Goal: Task Accomplishment & Management: Manage account settings

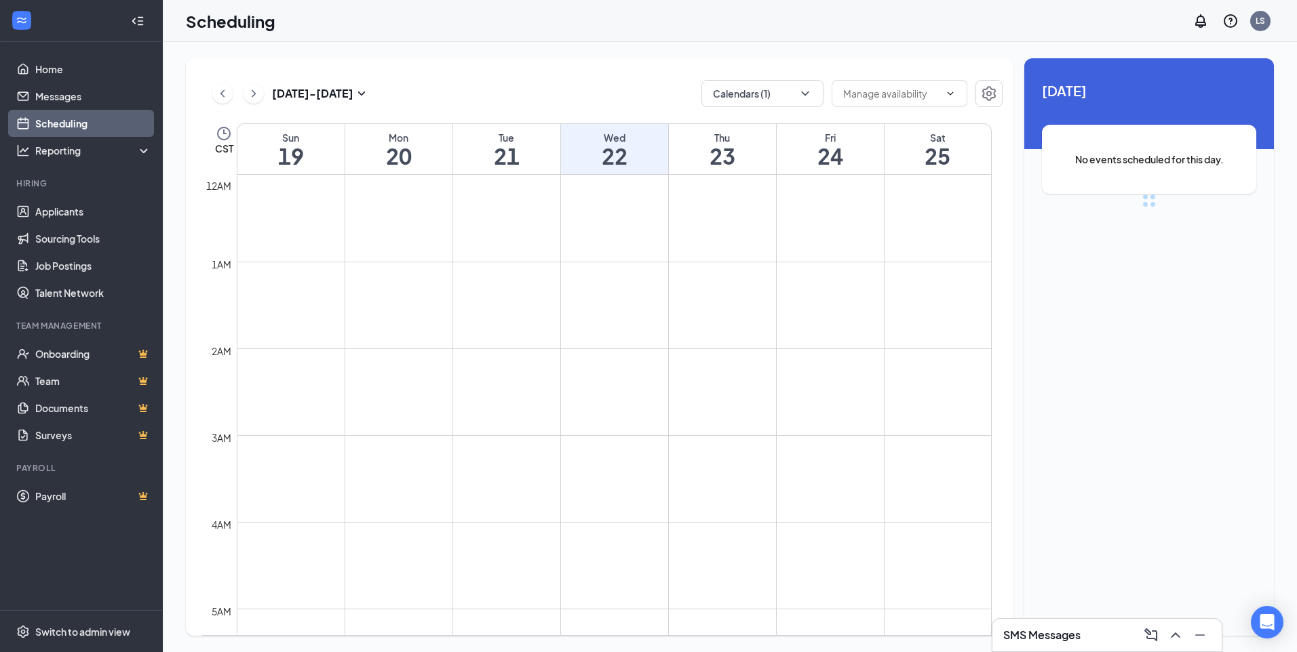
scroll to position [667, 0]
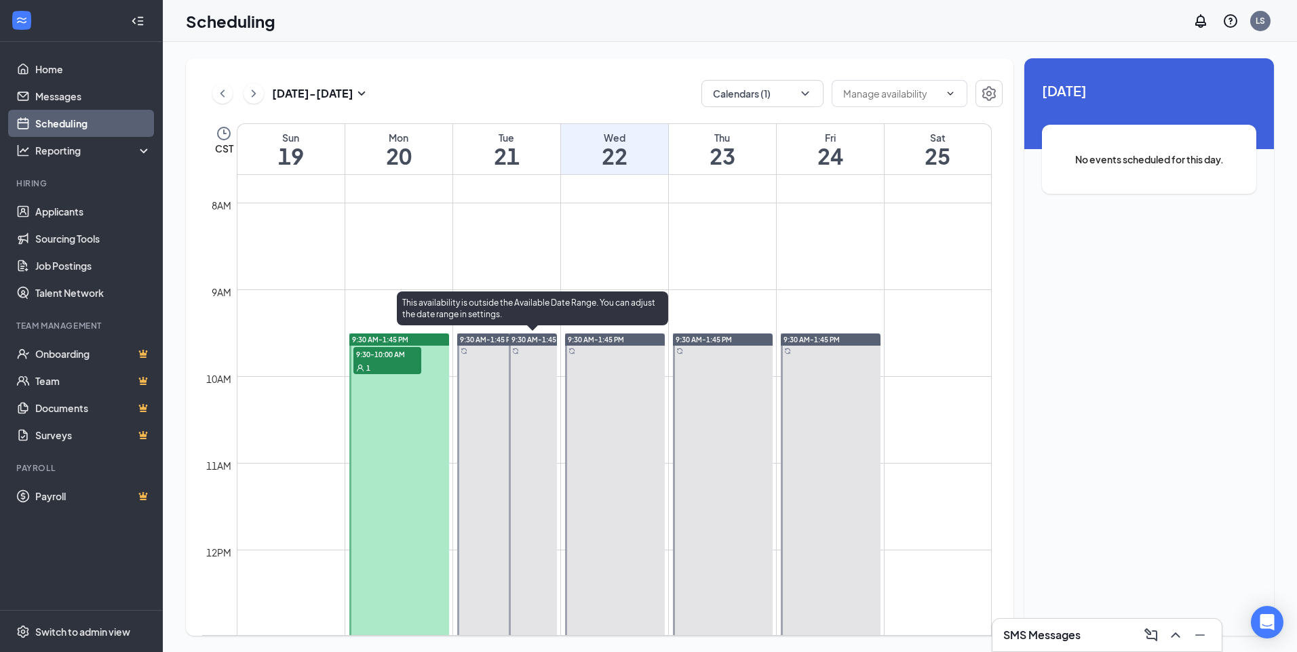
click at [523, 340] on span "9:30 AM-1:45 PM" at bounding box center [539, 339] width 56 height 9
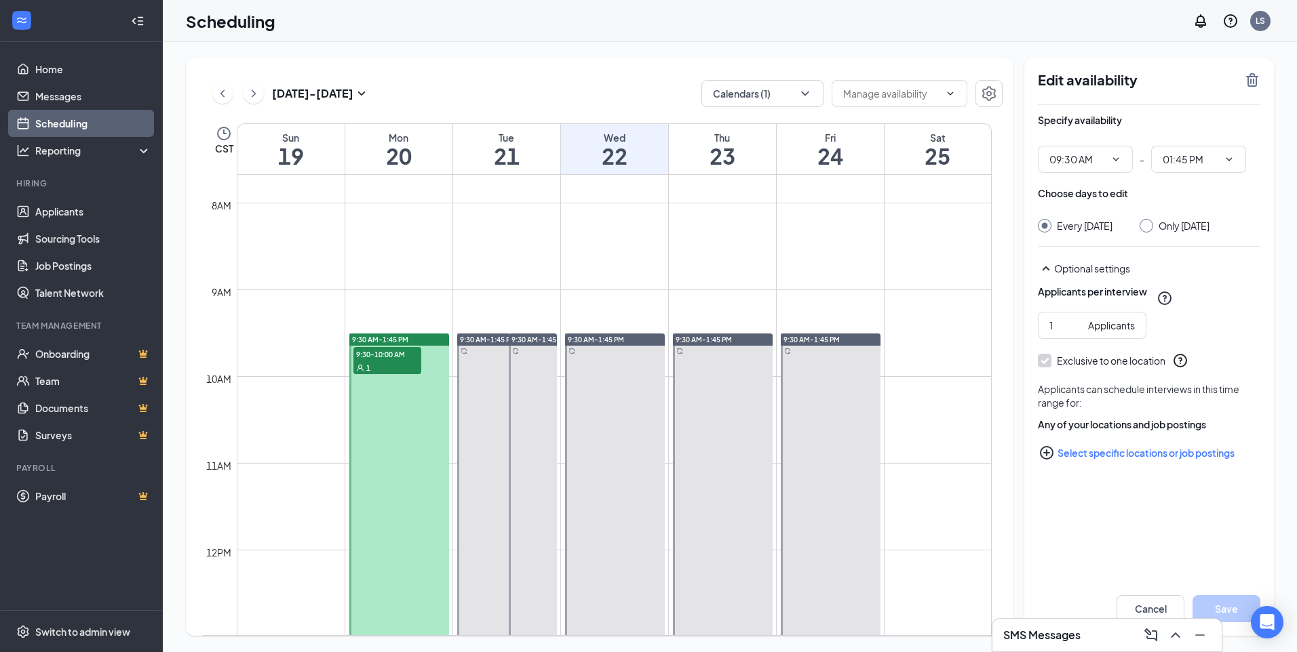
click at [1246, 83] on icon "TrashOutline" at bounding box center [1252, 80] width 16 height 16
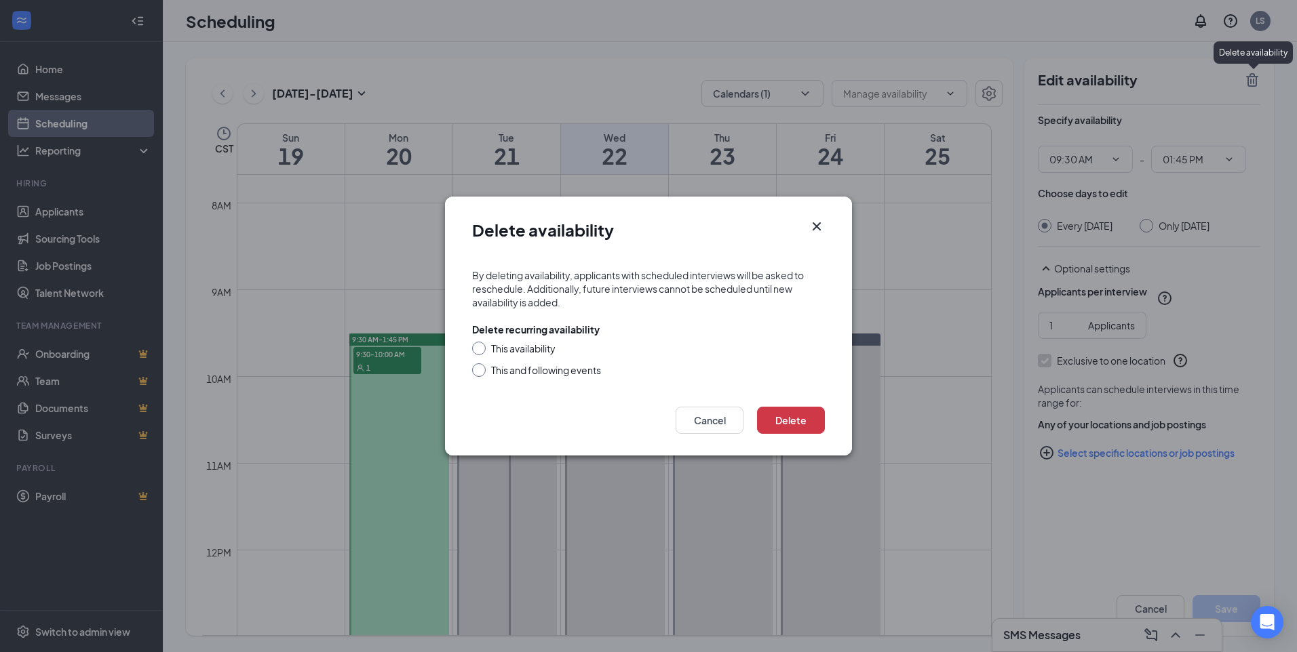
click at [533, 349] on div "This availability" at bounding box center [523, 349] width 64 height 14
click at [482, 349] on input "This availability" at bounding box center [476, 346] width 9 height 9
radio input "true"
click at [791, 416] on button "Delete" at bounding box center [791, 420] width 68 height 27
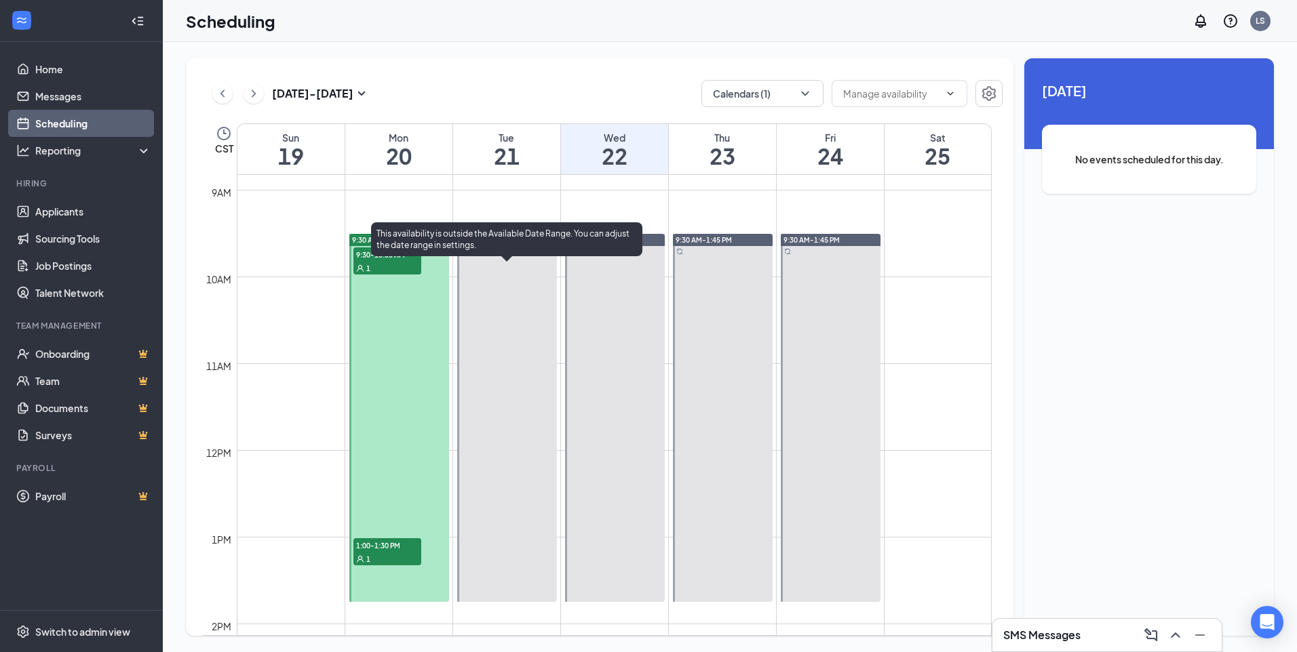
scroll to position [734, 0]
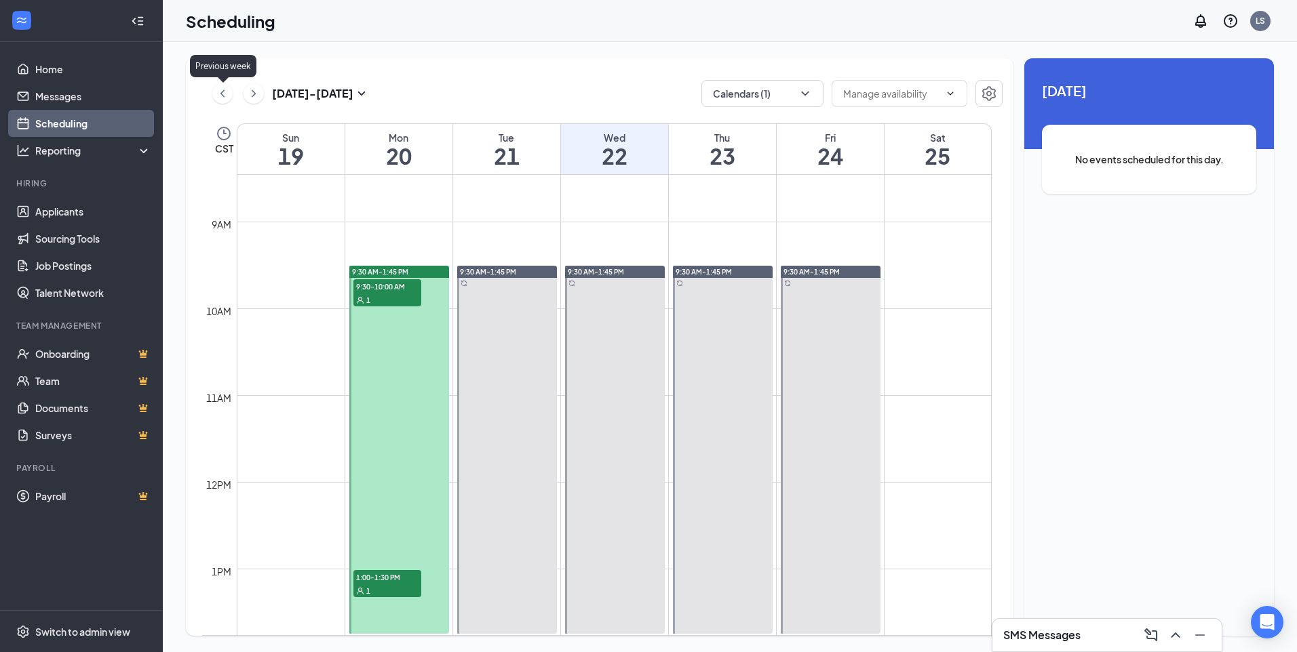
drag, startPoint x: 224, startPoint y: 95, endPoint x: 672, endPoint y: 235, distance: 469.5
click at [224, 95] on icon "ChevronLeft" at bounding box center [223, 93] width 14 height 16
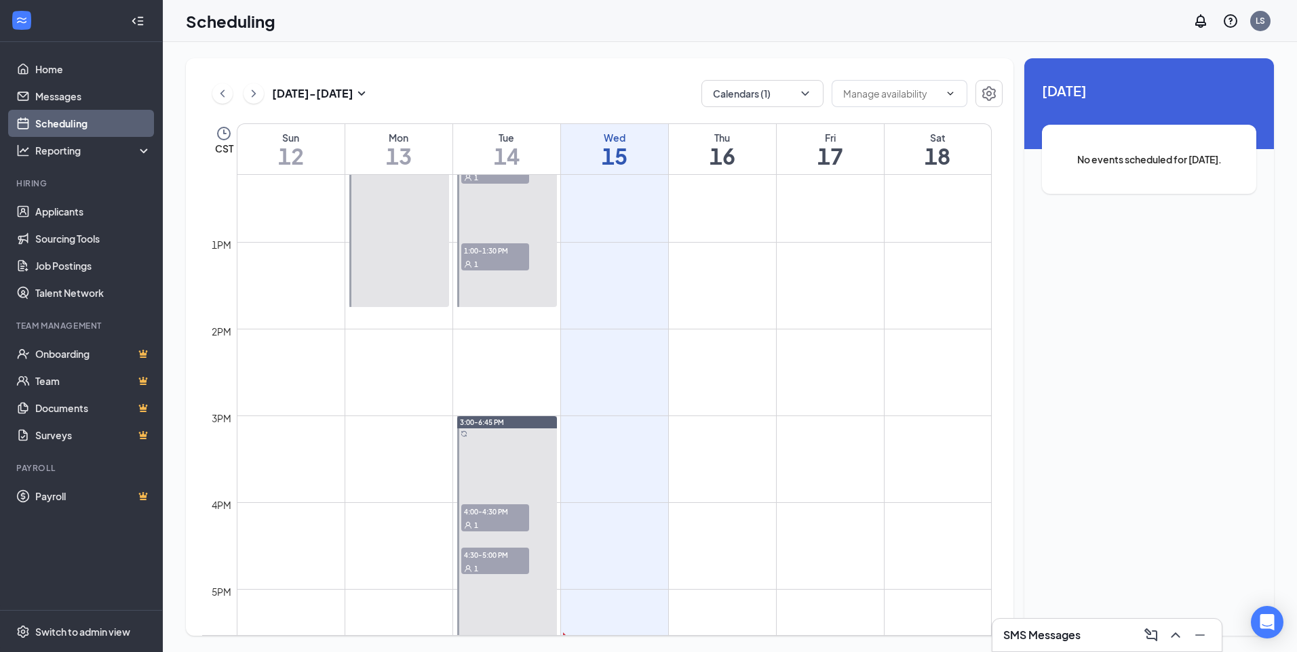
scroll to position [1006, 0]
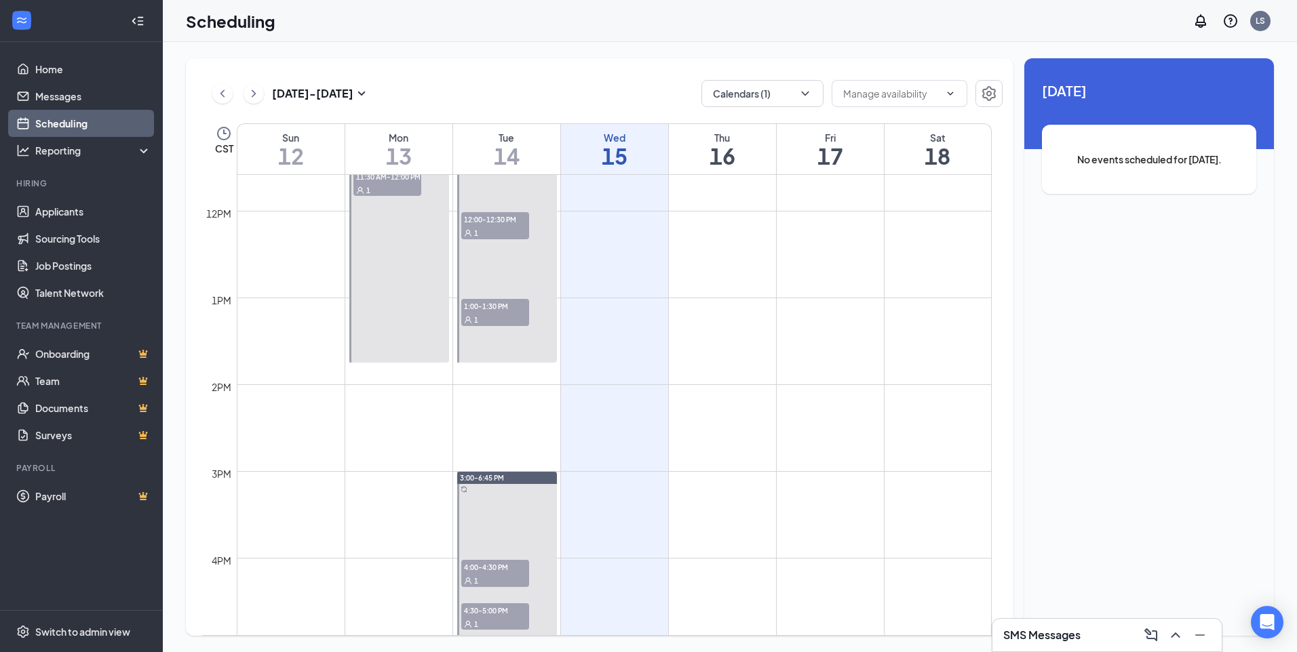
click at [258, 98] on icon "ChevronRight" at bounding box center [254, 93] width 14 height 16
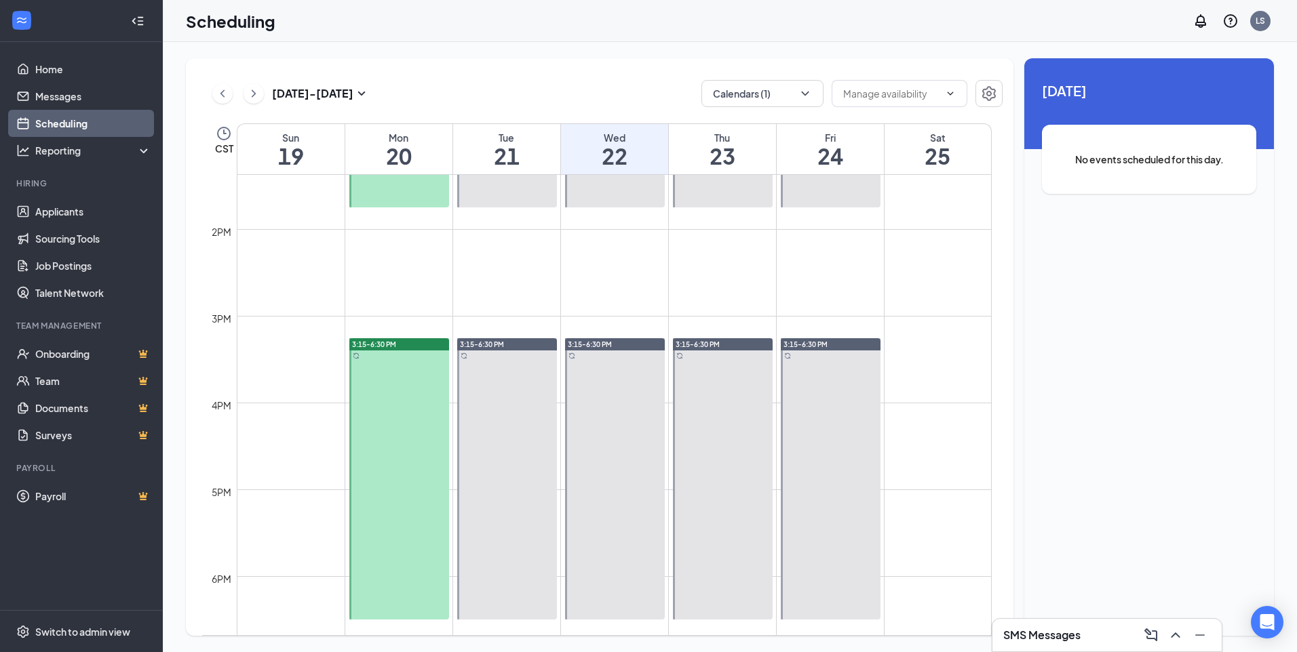
scroll to position [1141, 0]
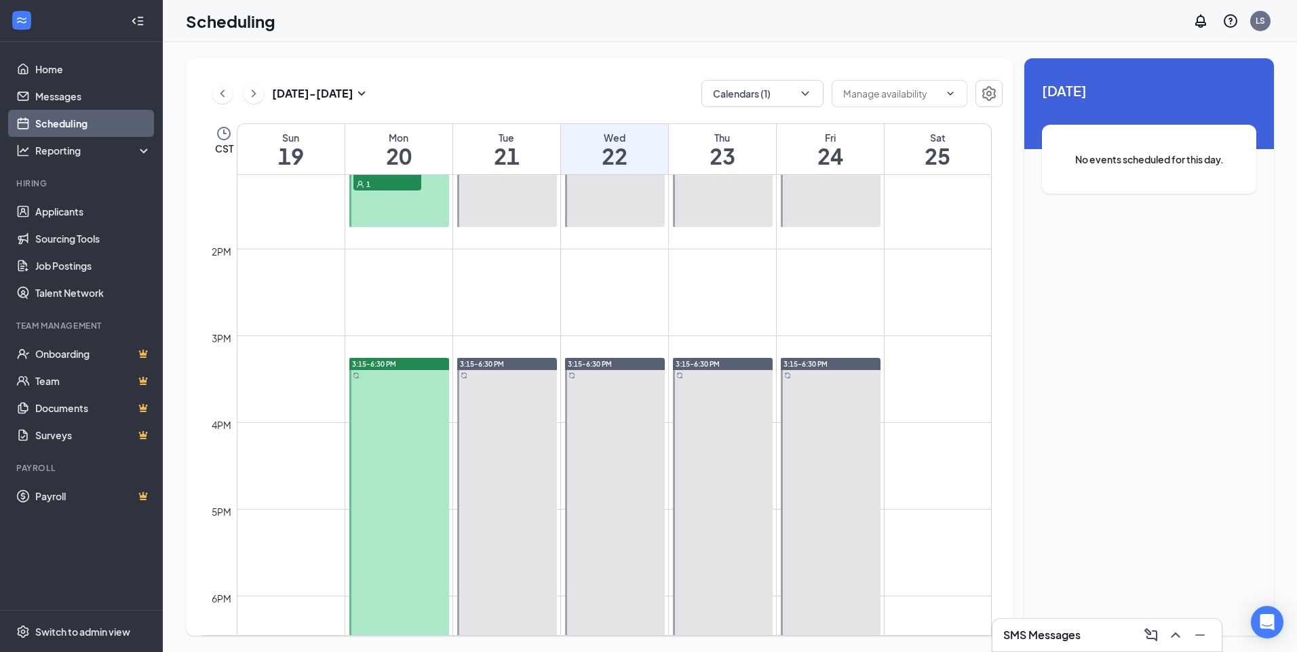
click at [416, 366] on div "3:15-6:30 PM" at bounding box center [399, 364] width 100 height 12
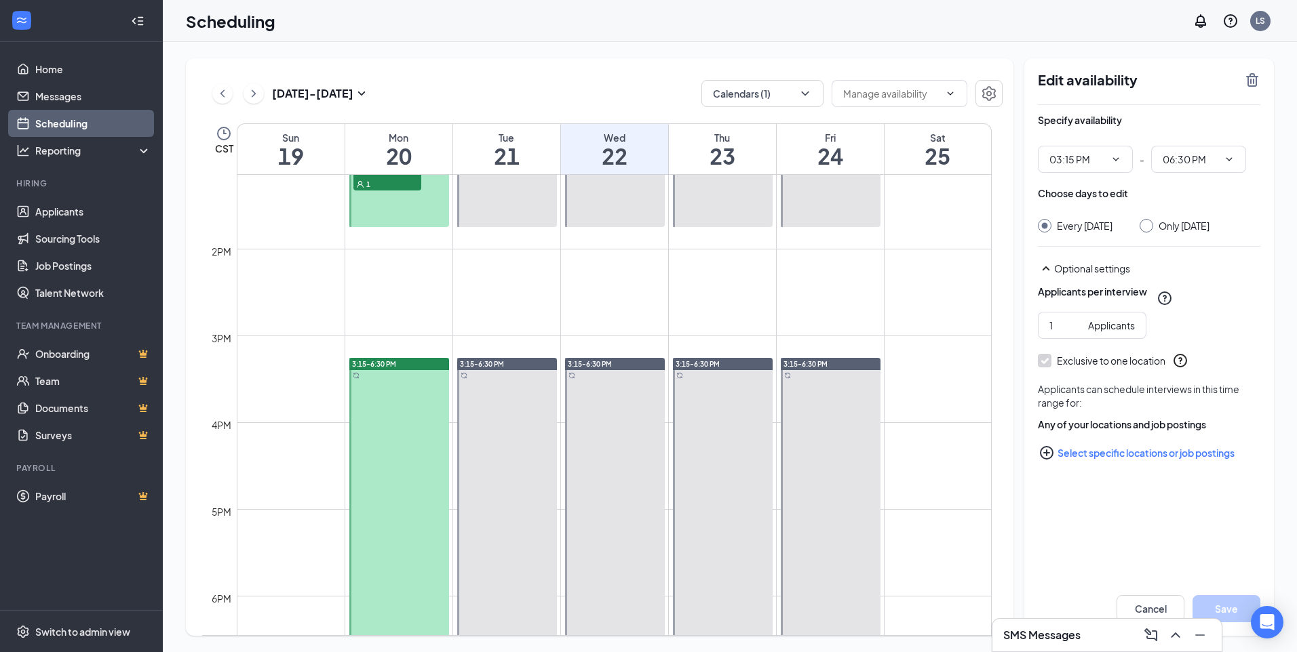
click at [1253, 81] on icon "TrashOutline" at bounding box center [1252, 80] width 12 height 14
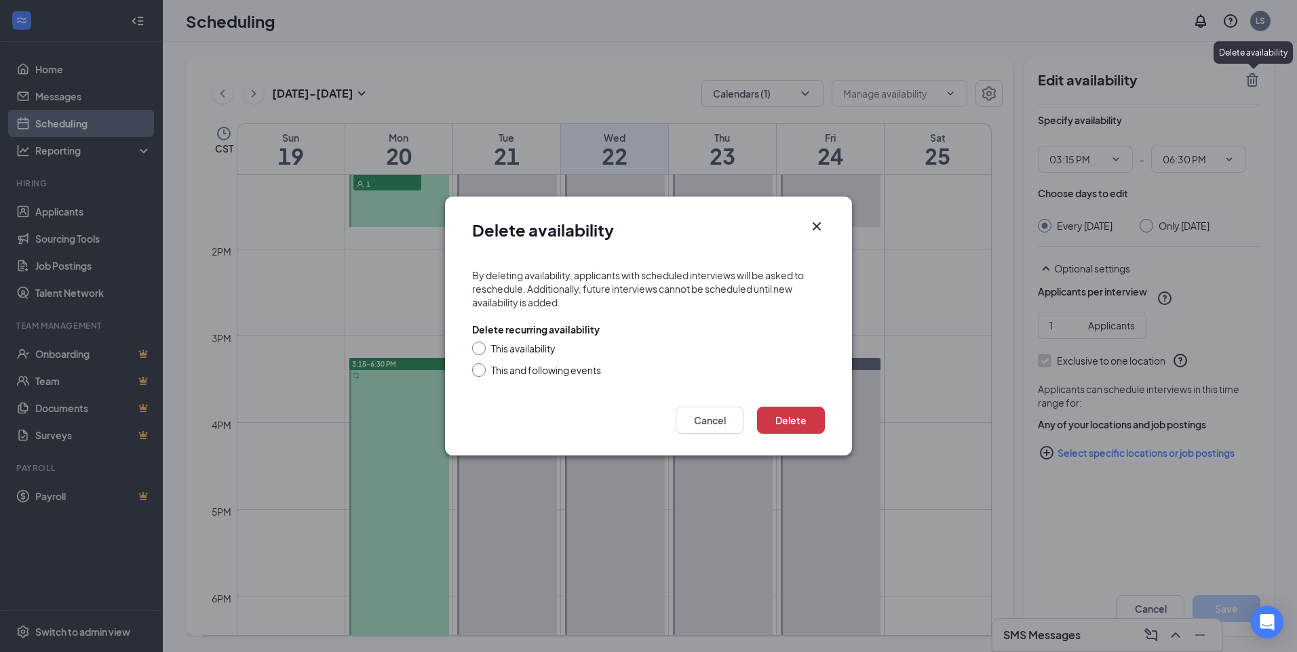
click at [555, 350] on div "This availability" at bounding box center [523, 349] width 64 height 14
click at [482, 350] on input "This availability" at bounding box center [476, 346] width 9 height 9
radio input "true"
click at [802, 427] on button "Delete" at bounding box center [791, 420] width 68 height 27
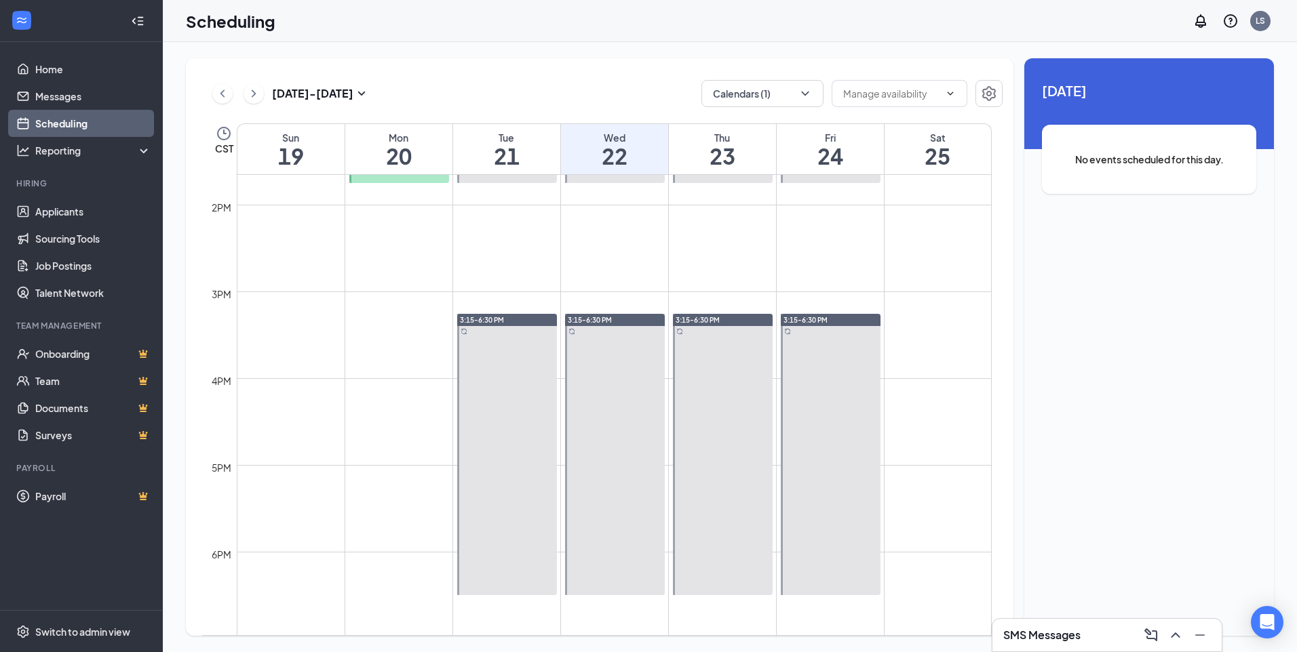
scroll to position [1209, 0]
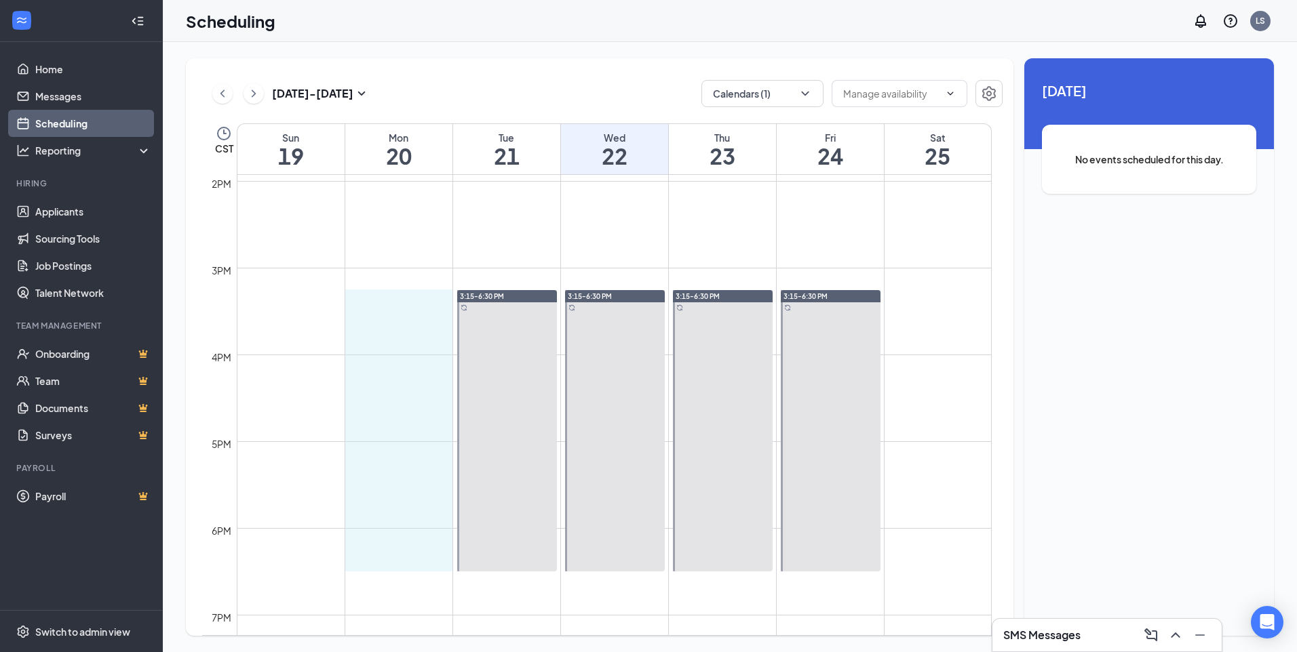
drag, startPoint x: 431, startPoint y: 298, endPoint x: 425, endPoint y: 554, distance: 255.8
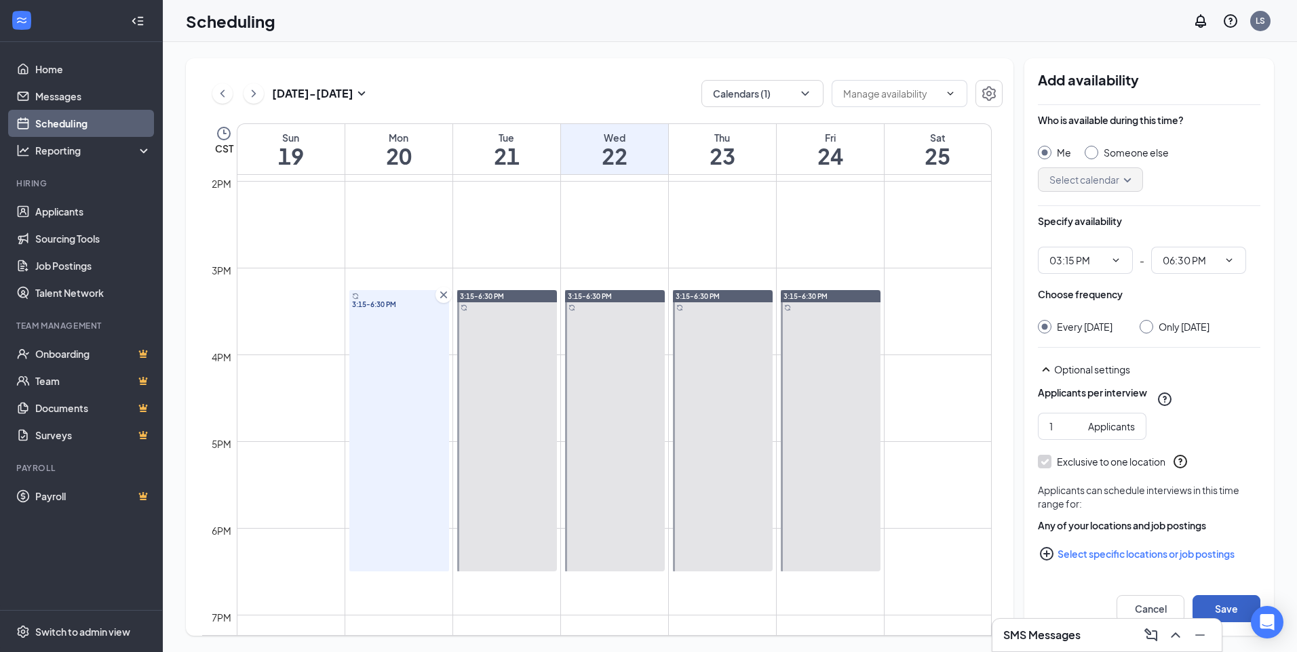
click at [1242, 608] on button "Save" at bounding box center [1226, 608] width 68 height 27
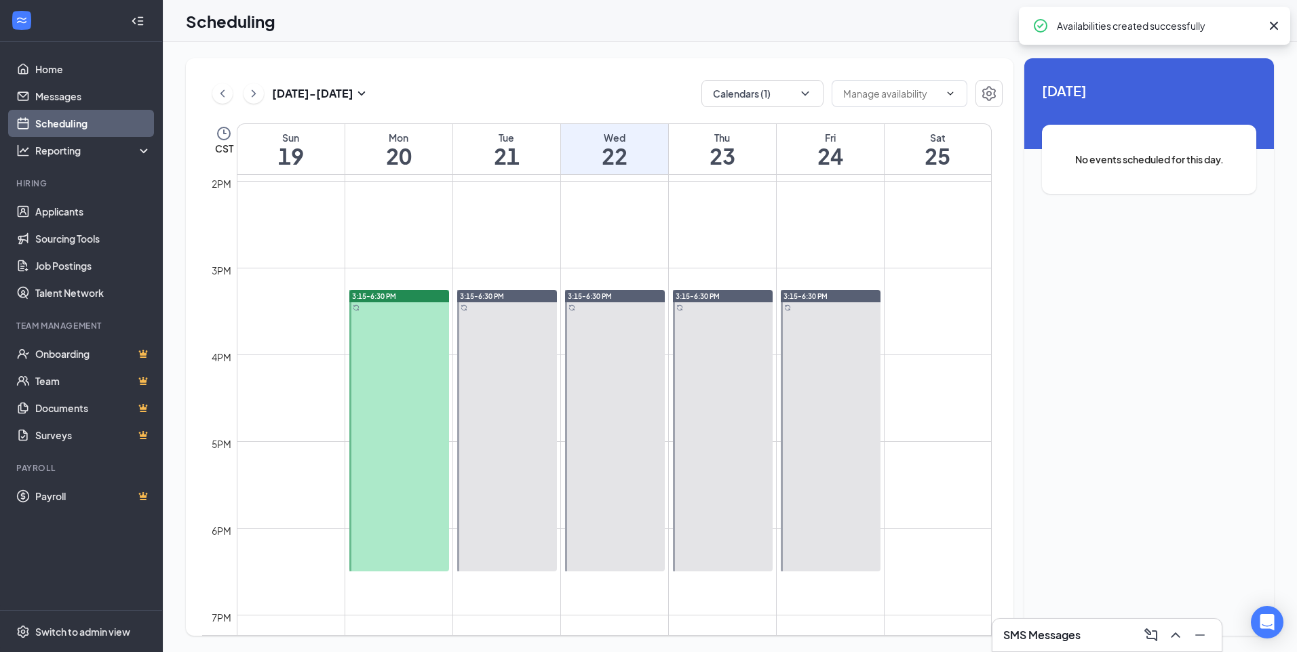
click at [1166, 640] on button at bounding box center [1175, 636] width 22 height 22
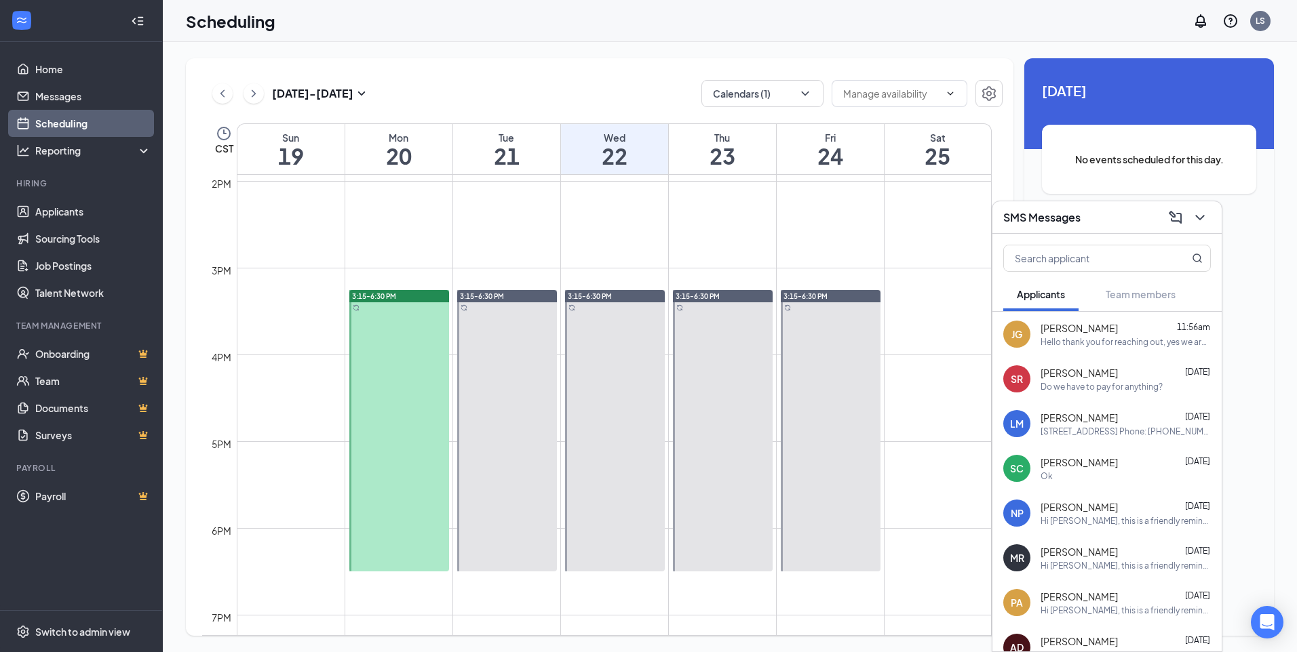
click at [1201, 224] on icon "ChevronDown" at bounding box center [1200, 218] width 16 height 16
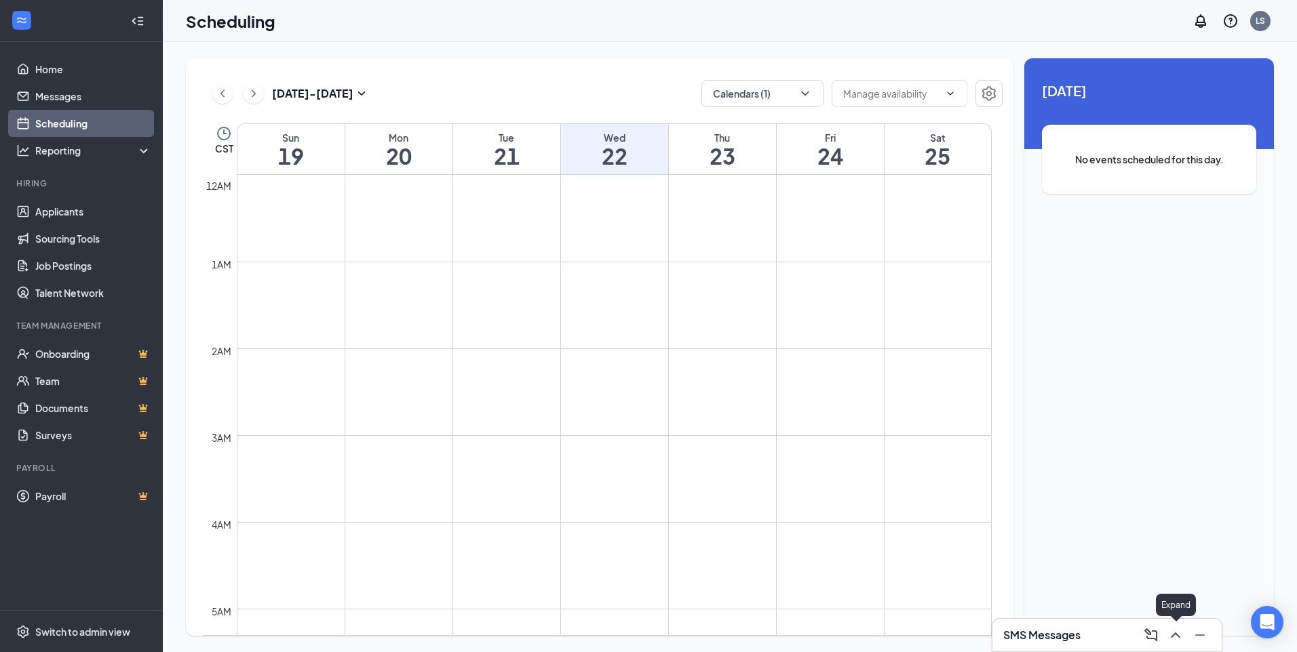
scroll to position [667, 0]
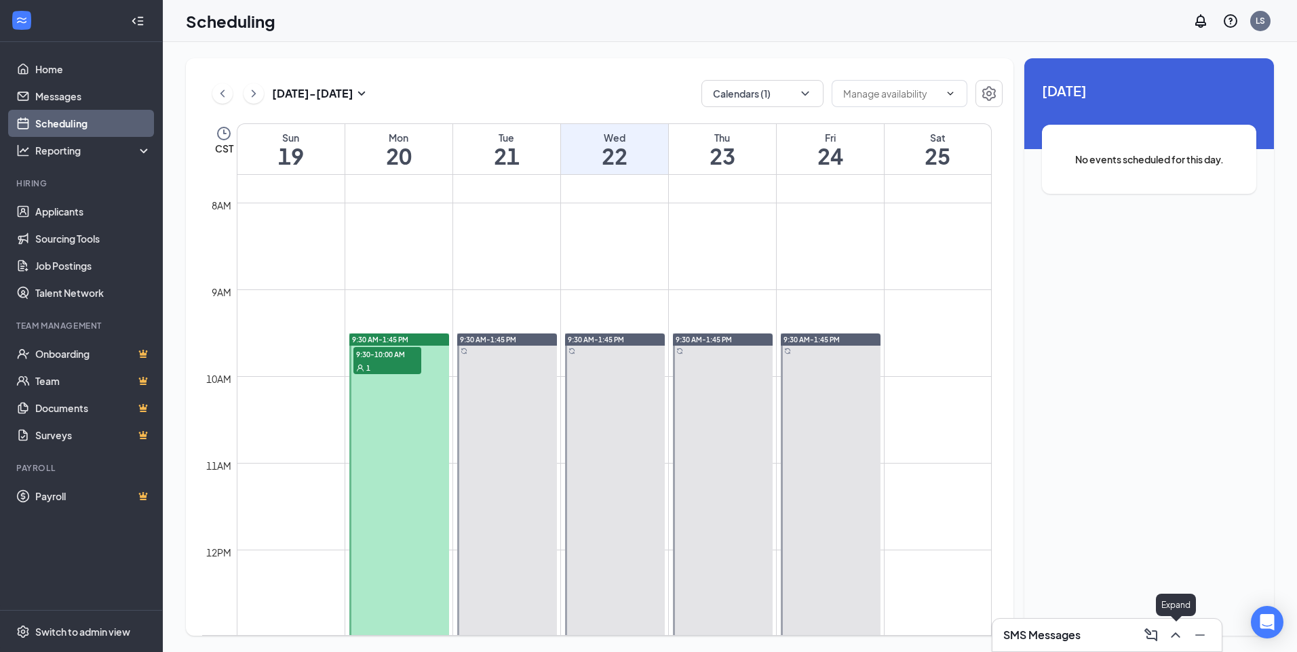
click at [1168, 629] on icon "ChevronUp" at bounding box center [1175, 635] width 16 height 16
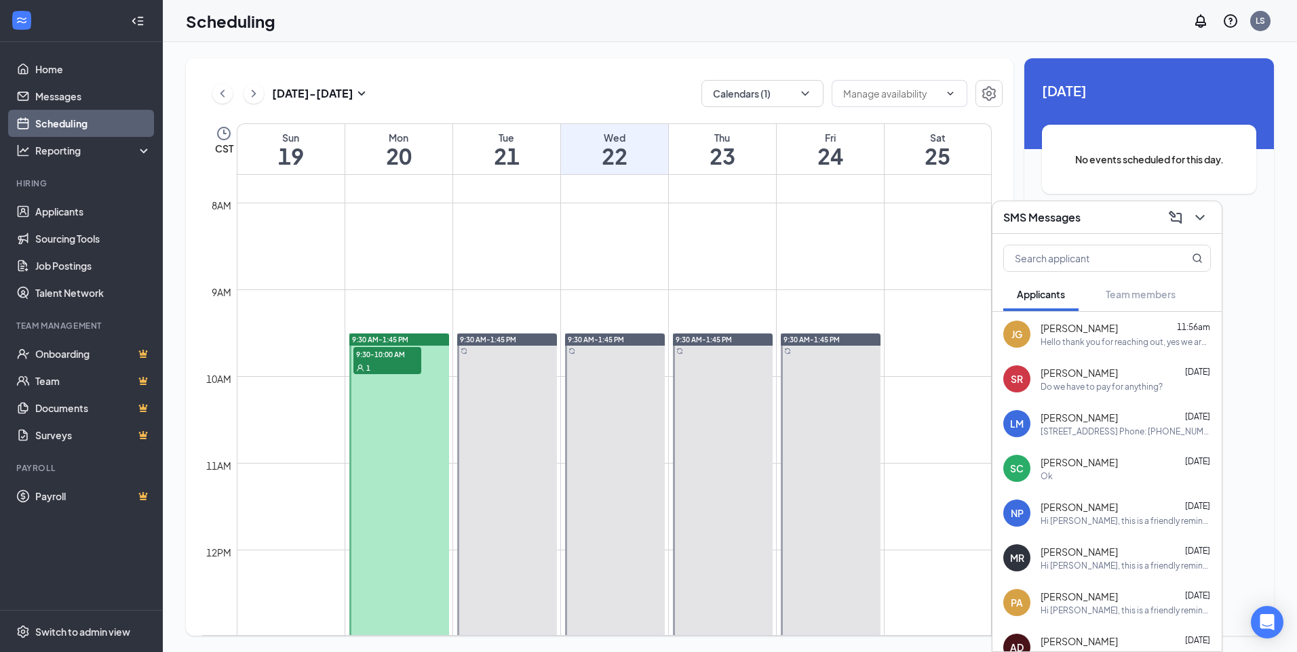
click at [1201, 216] on icon "ChevronDown" at bounding box center [1200, 218] width 16 height 16
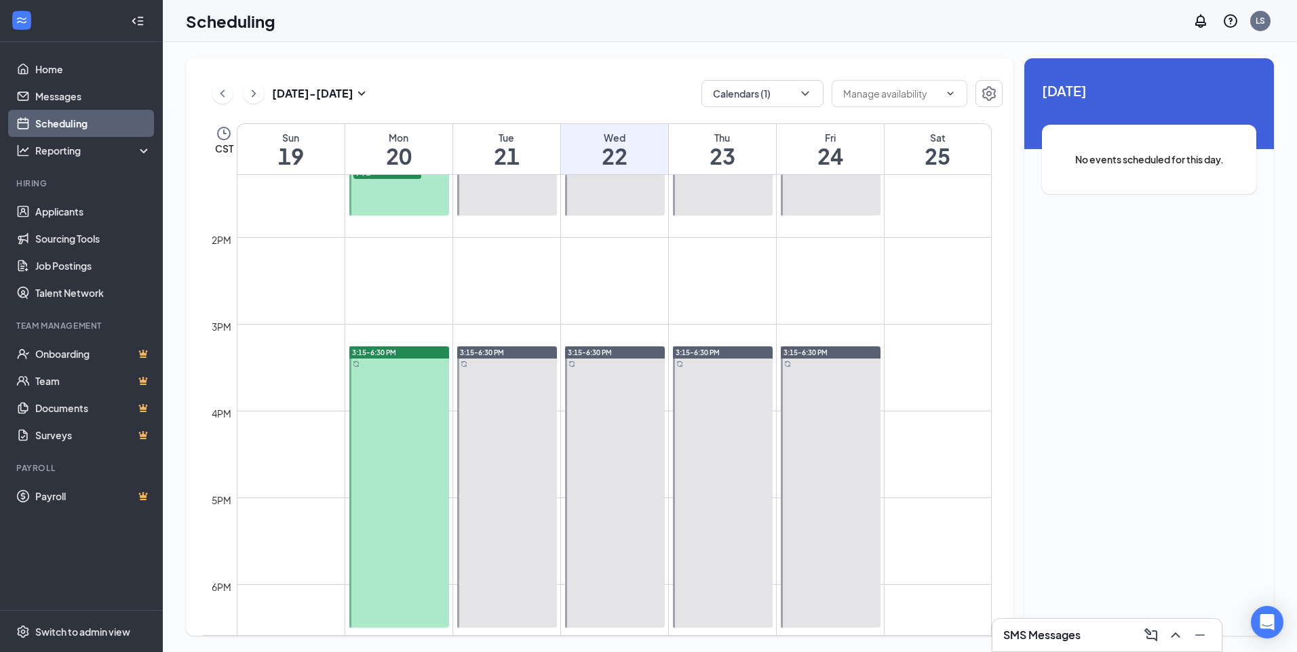
scroll to position [1141, 0]
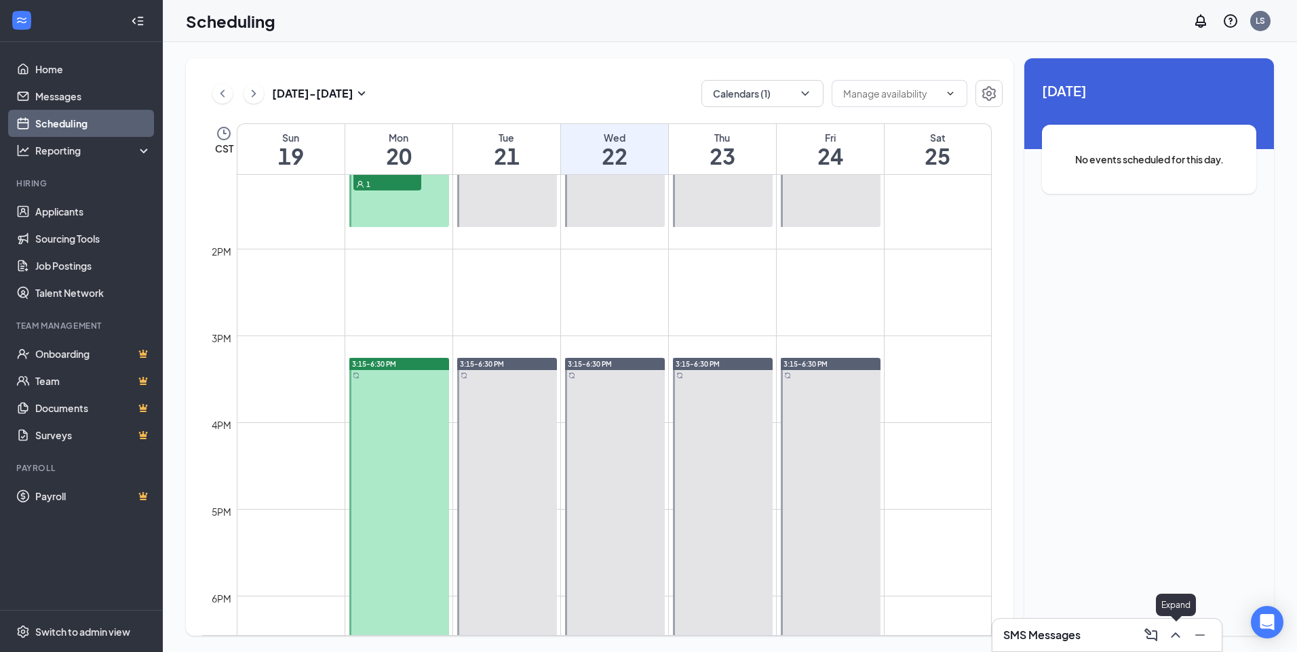
click at [1178, 633] on icon "ChevronUp" at bounding box center [1175, 635] width 16 height 16
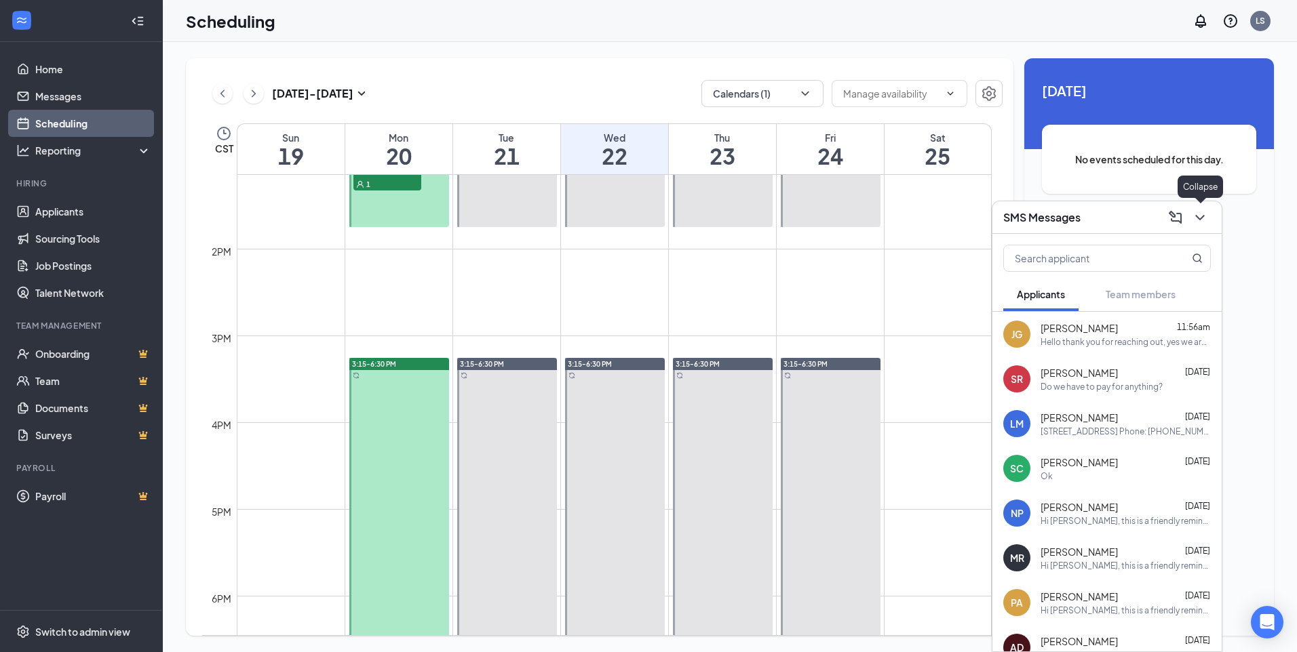
click at [1204, 224] on icon "ChevronDown" at bounding box center [1200, 218] width 16 height 16
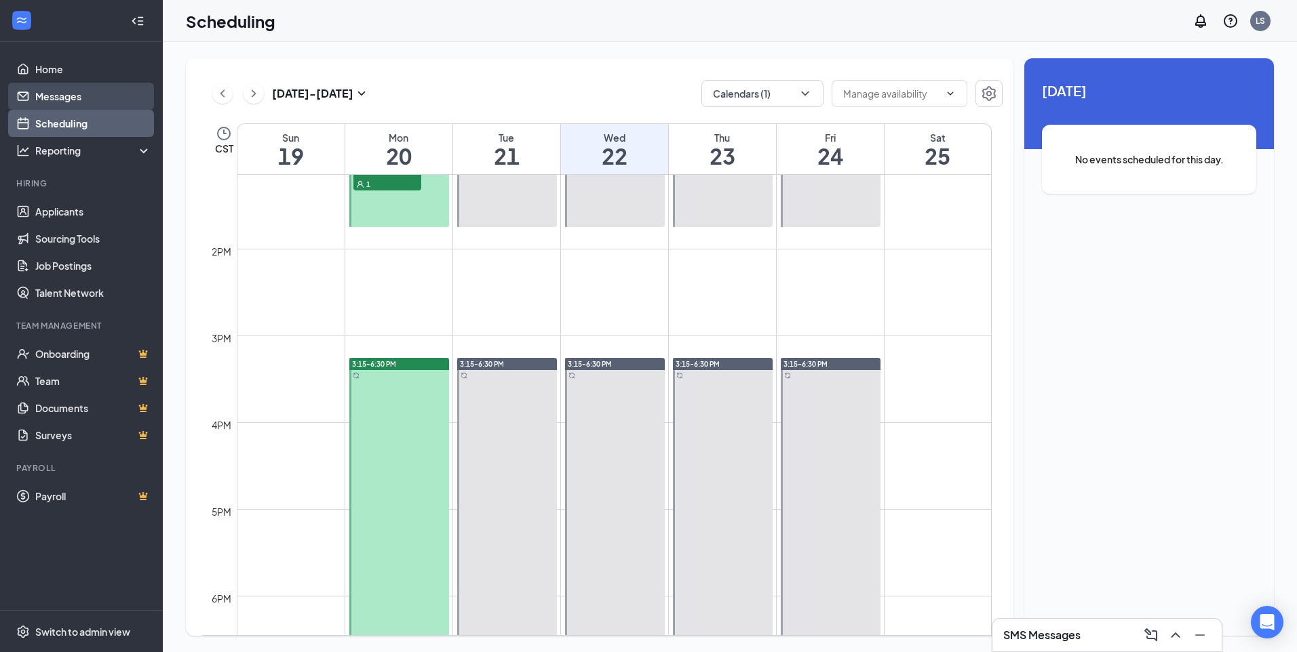
click at [90, 93] on link "Messages" at bounding box center [93, 96] width 116 height 27
click at [111, 98] on link "Messages" at bounding box center [93, 96] width 116 height 27
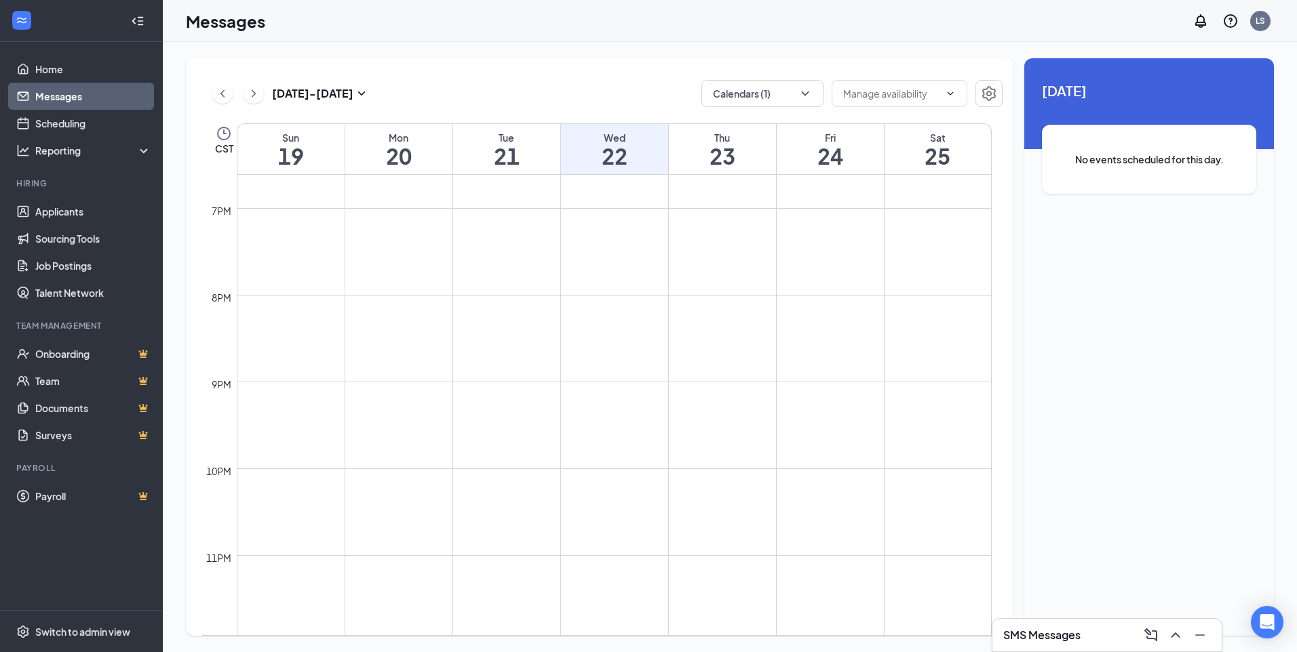
scroll to position [1141, 0]
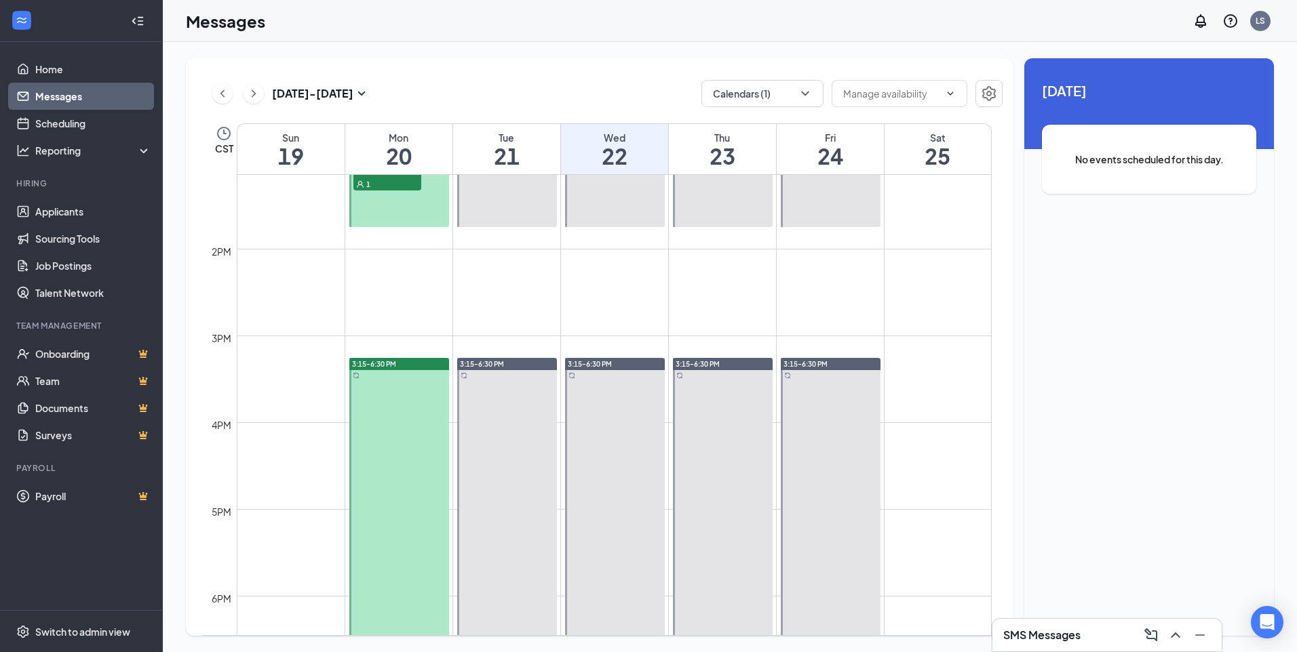
click at [117, 97] on link "Messages" at bounding box center [93, 96] width 116 height 27
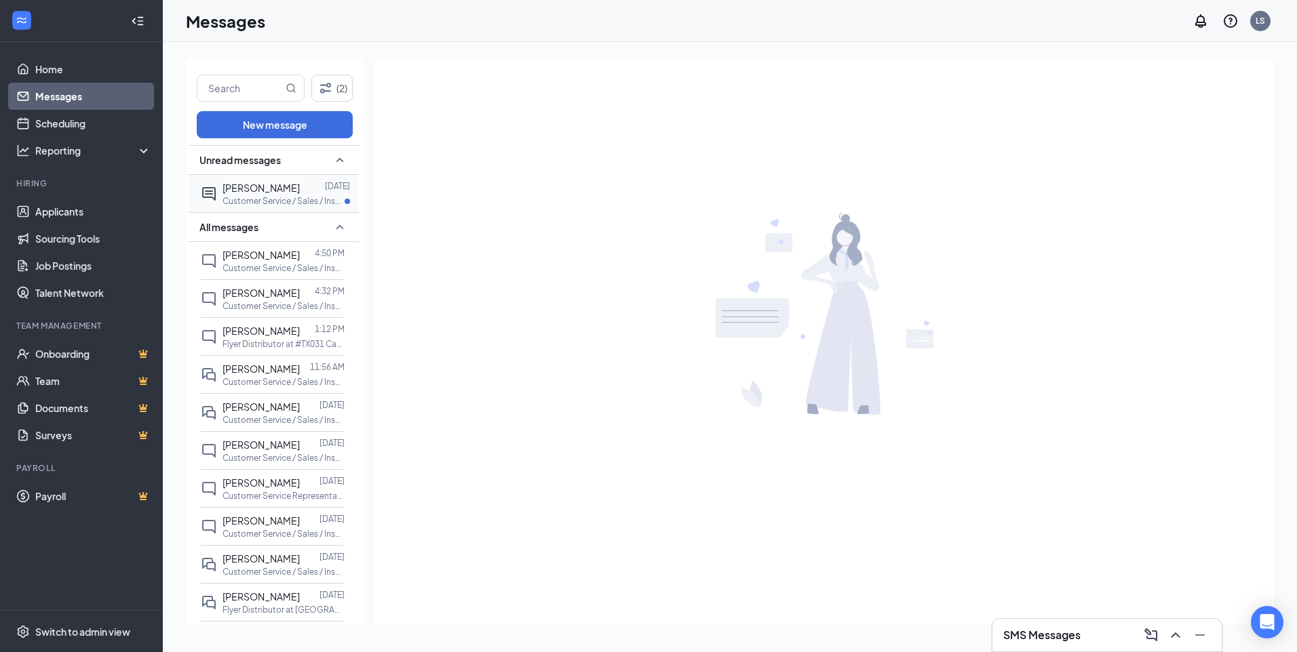
click at [289, 205] on p "Customer Service / Sales / Insurance at [GEOGRAPHIC_DATA]" at bounding box center [283, 201] width 122 height 12
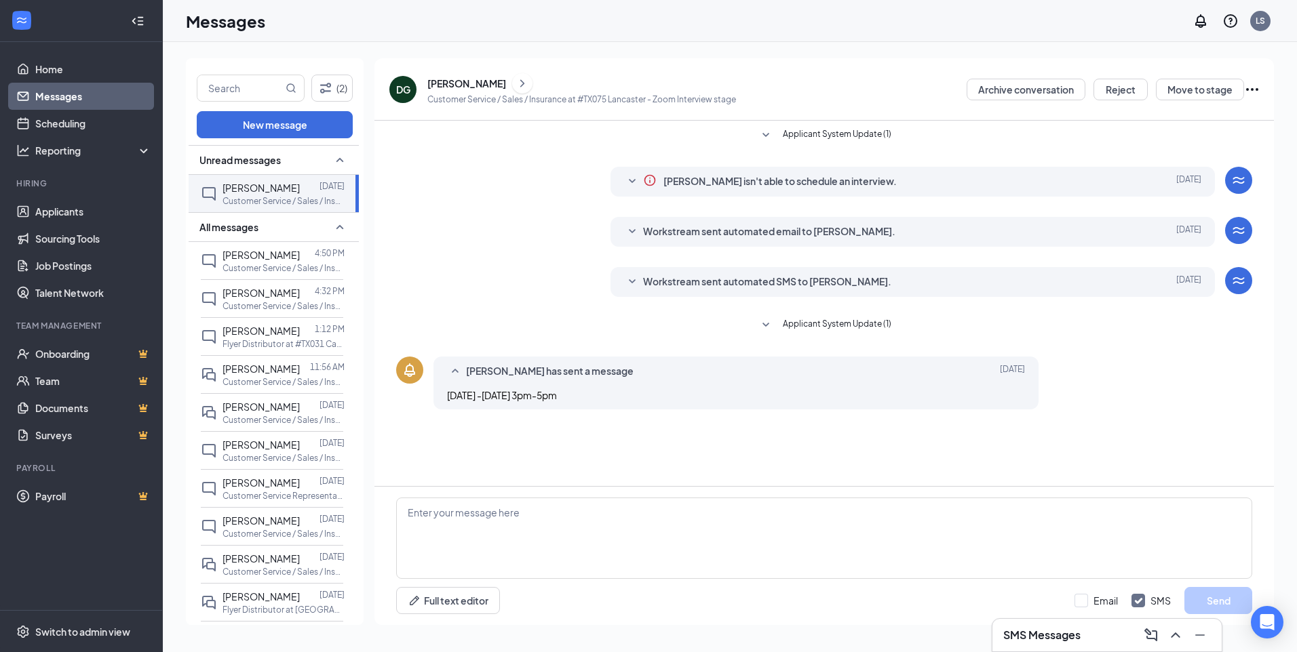
click at [790, 320] on span "Applicant System Update (1)" at bounding box center [837, 325] width 109 height 16
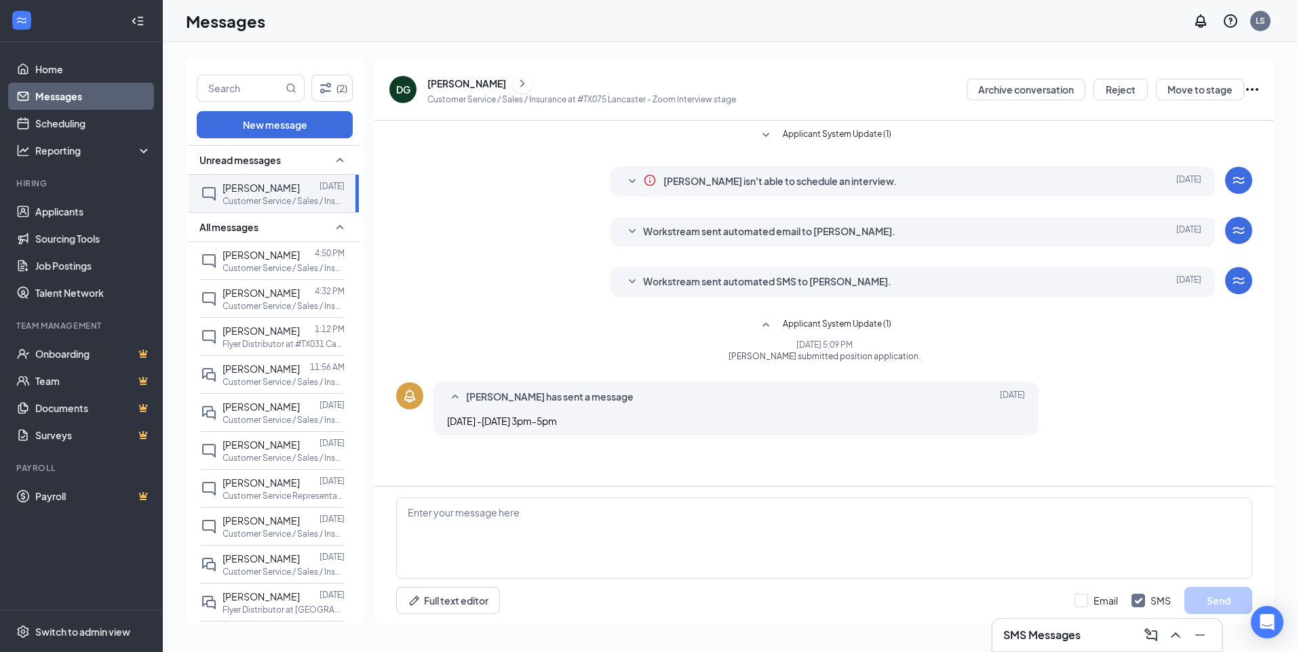
click at [791, 321] on span "Applicant System Update (1)" at bounding box center [837, 325] width 109 height 16
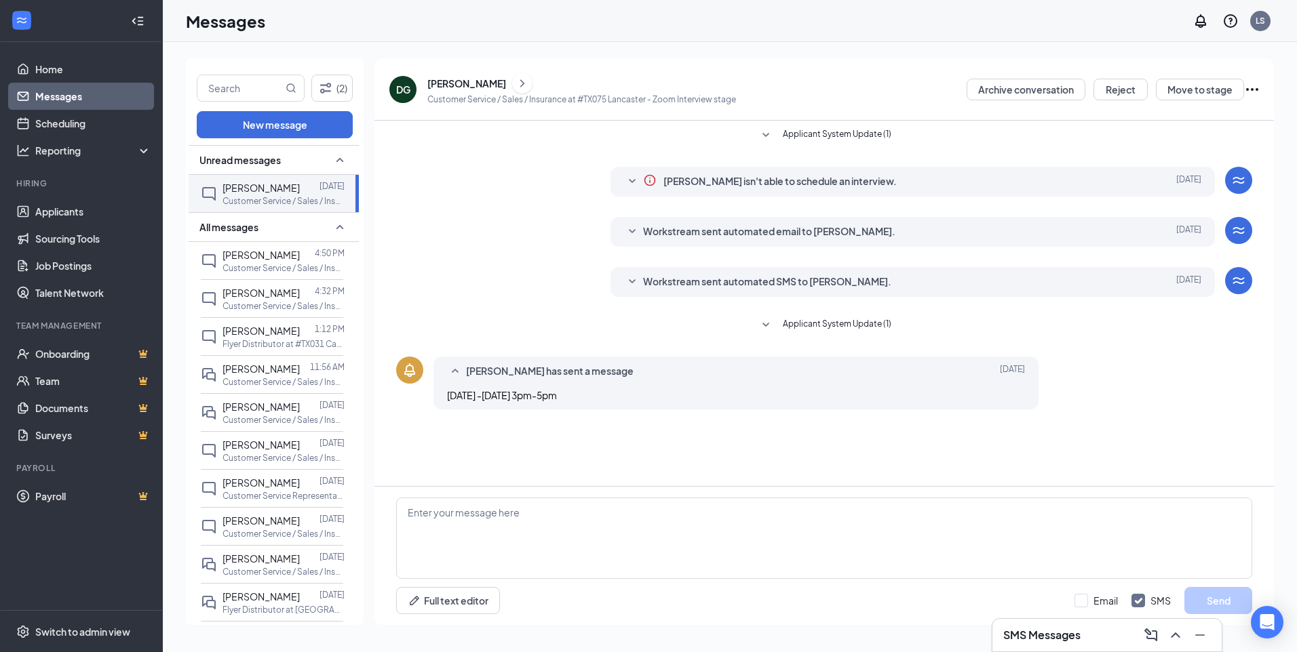
click at [691, 285] on span "Workstream sent automated SMS to Danielle Gamez." at bounding box center [767, 282] width 248 height 16
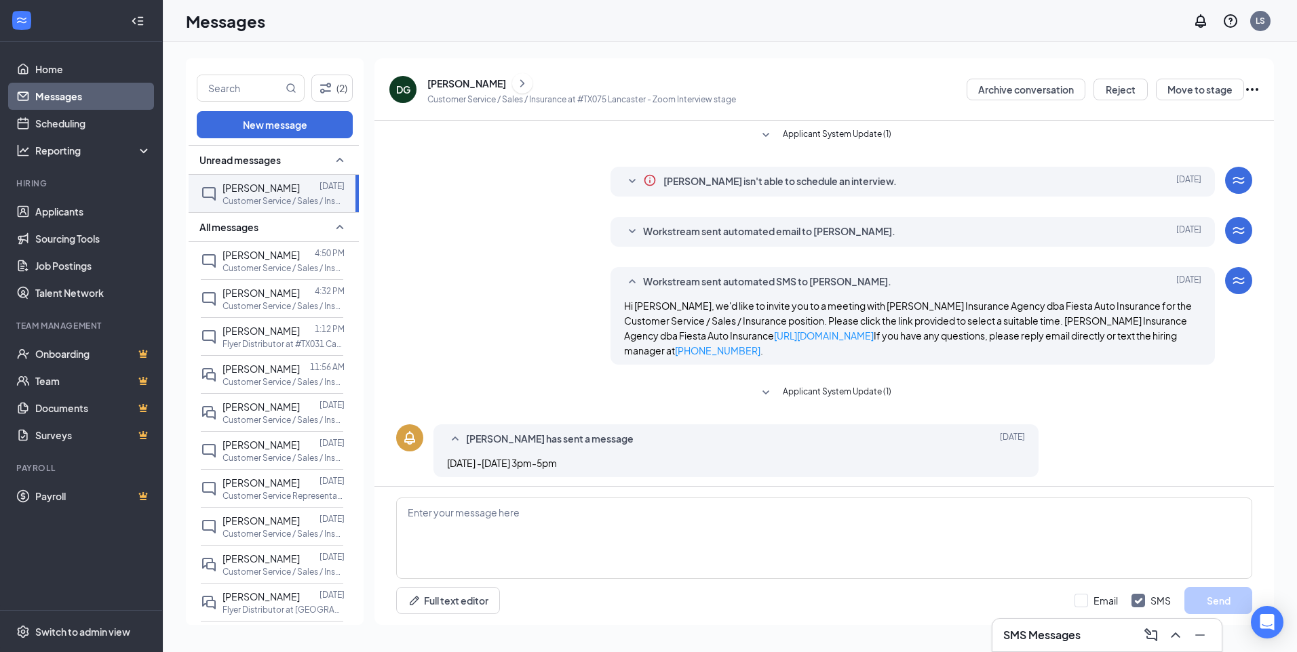
click at [763, 230] on span "Workstream sent automated email to Danielle Gamez." at bounding box center [769, 232] width 252 height 16
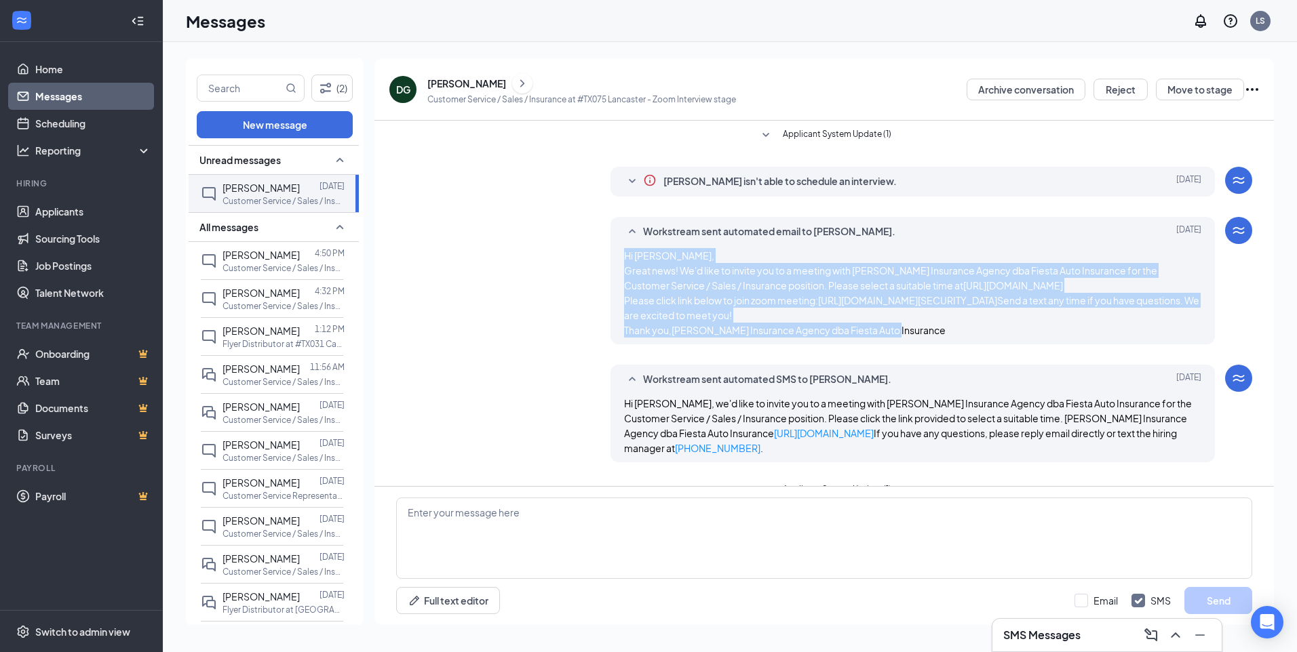
drag, startPoint x: 895, startPoint y: 382, endPoint x: 621, endPoint y: 254, distance: 302.8
click at [624, 254] on span "Hi Danielle Gamez, Great news! We'd like to invite you to a meeting with Neri I…" at bounding box center [913, 293] width 578 height 90
drag, startPoint x: 621, startPoint y: 254, endPoint x: 657, endPoint y: 275, distance: 41.9
copy span "Hi Danielle Gamez, Great news! We'd like to invite you to a meeting with Neri I…"
click at [660, 566] on textarea at bounding box center [824, 538] width 856 height 81
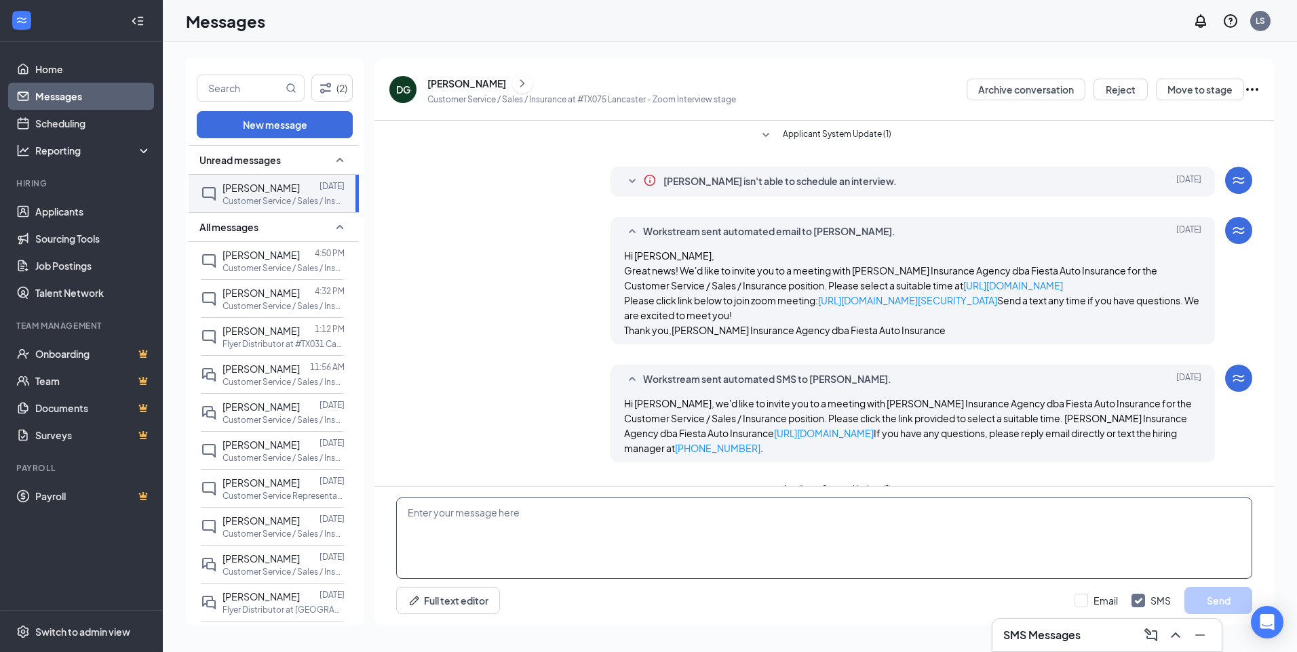
paste textarea "Hi [PERSON_NAME], Great news! We'd like to invite you to a meeting with [PERSON…"
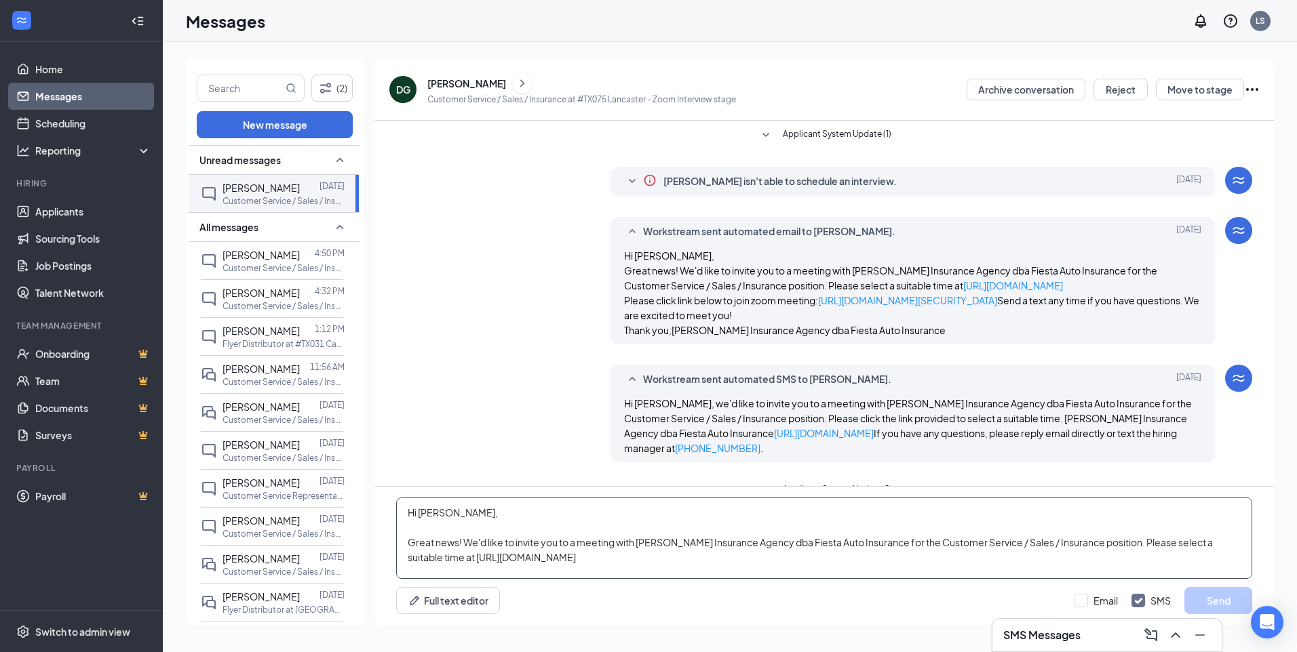
scroll to position [104, 0]
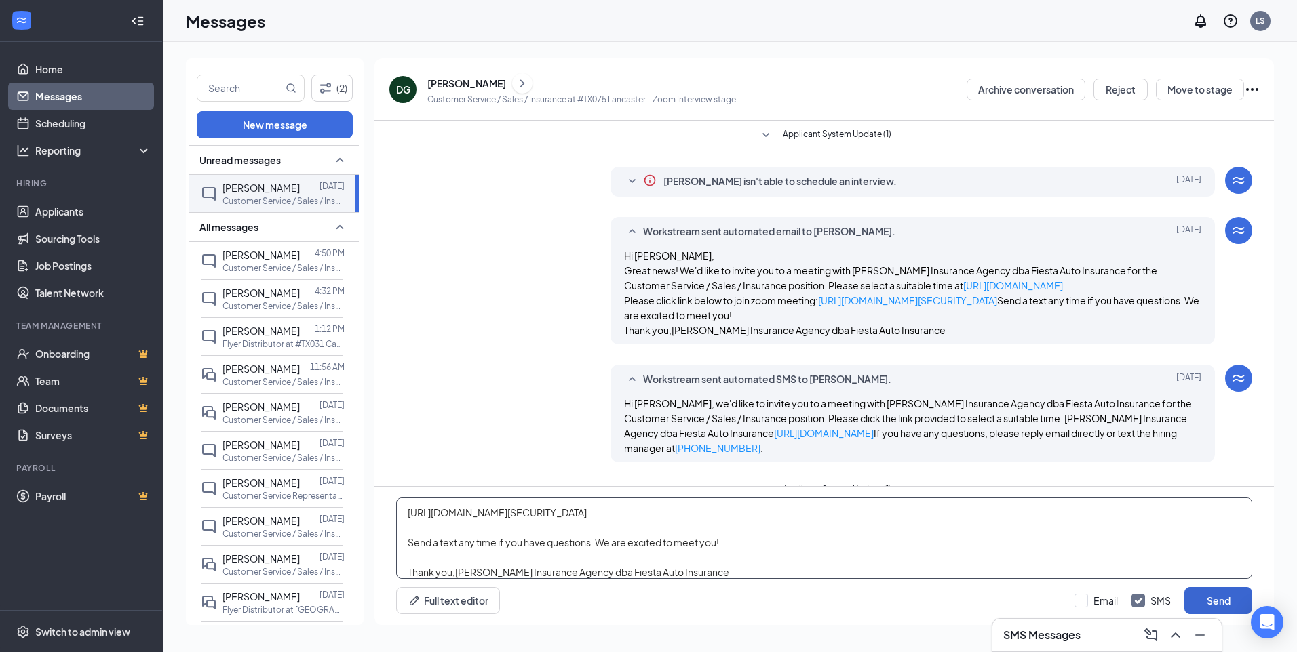
type textarea "Hi [PERSON_NAME], Great news! We'd like to invite you to a meeting with [PERSON…"
click at [1206, 600] on button "Send" at bounding box center [1218, 600] width 68 height 27
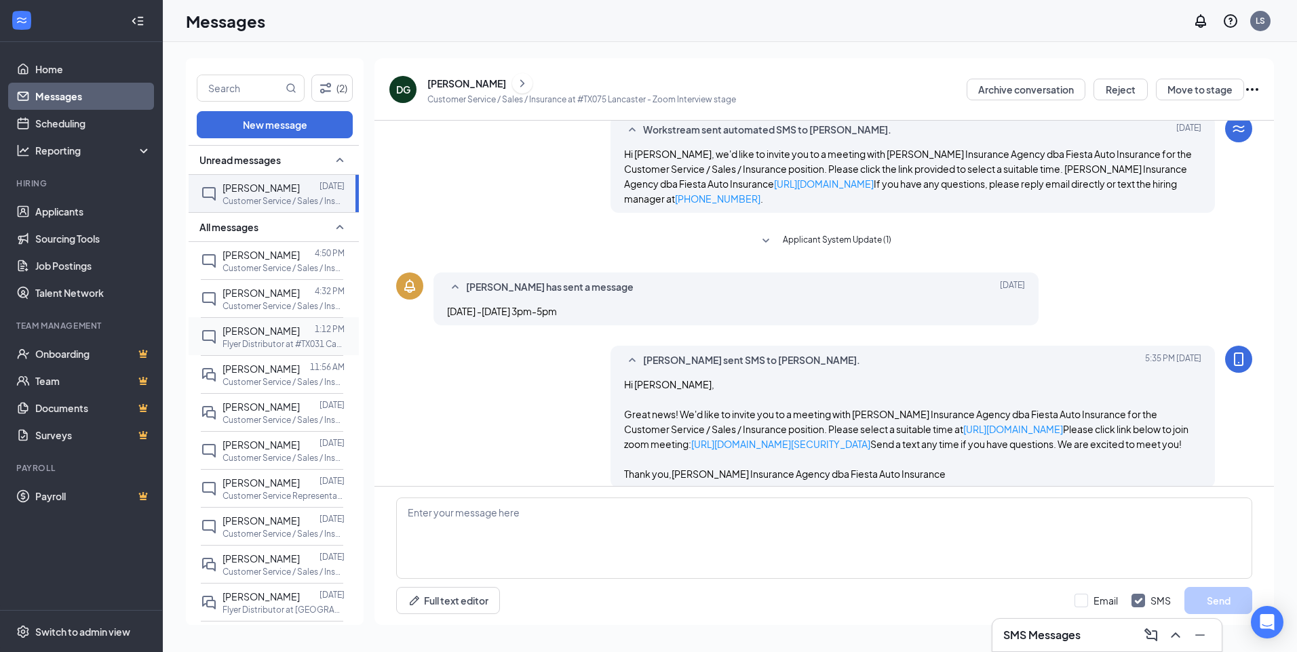
scroll to position [385, 0]
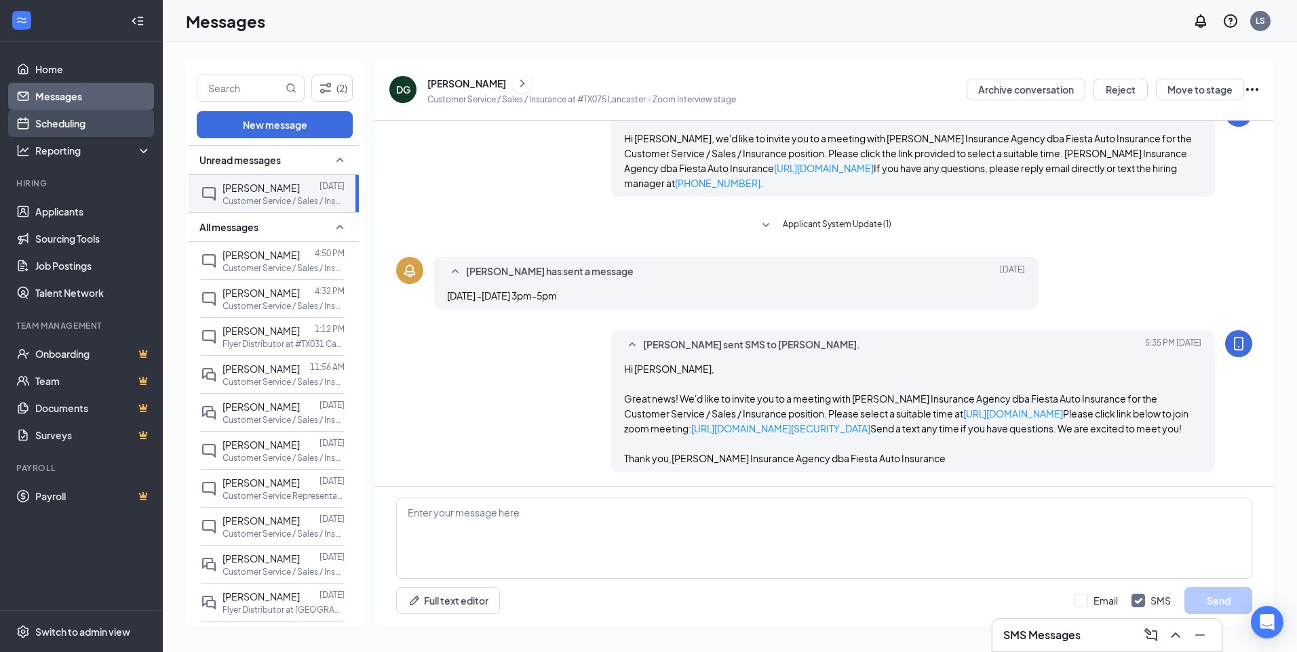
click at [125, 119] on link "Scheduling" at bounding box center [93, 123] width 116 height 27
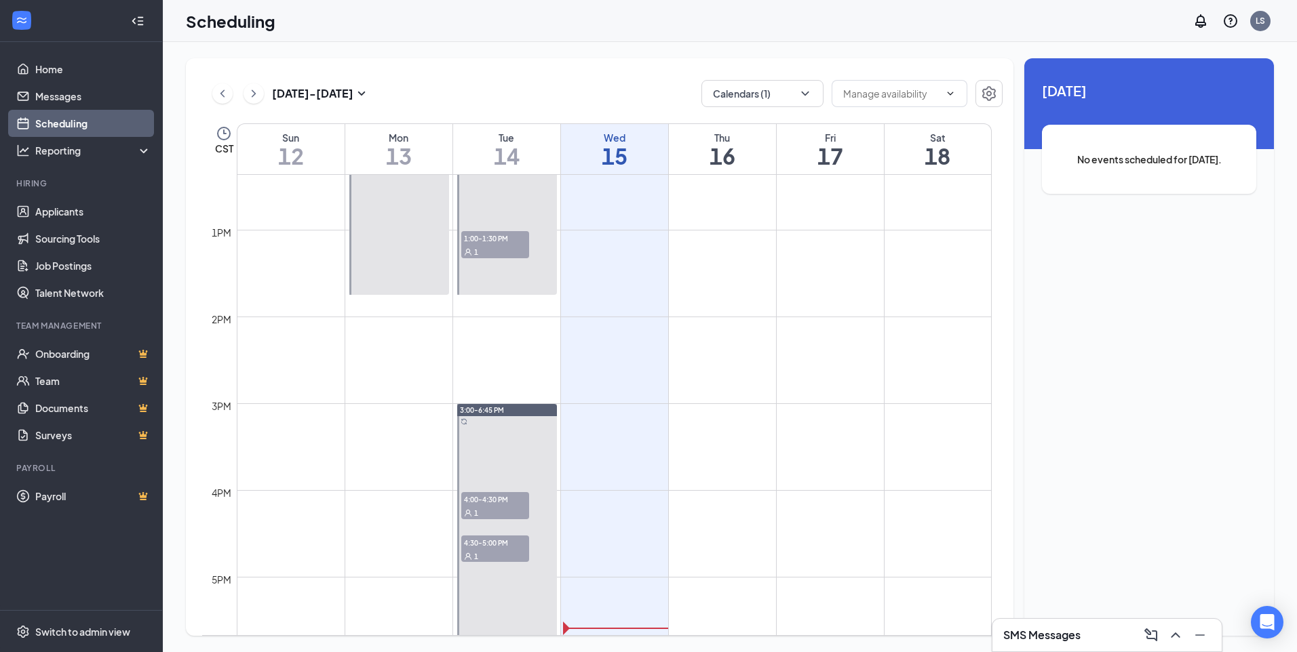
click at [248, 92] on icon "ChevronRight" at bounding box center [254, 93] width 14 height 16
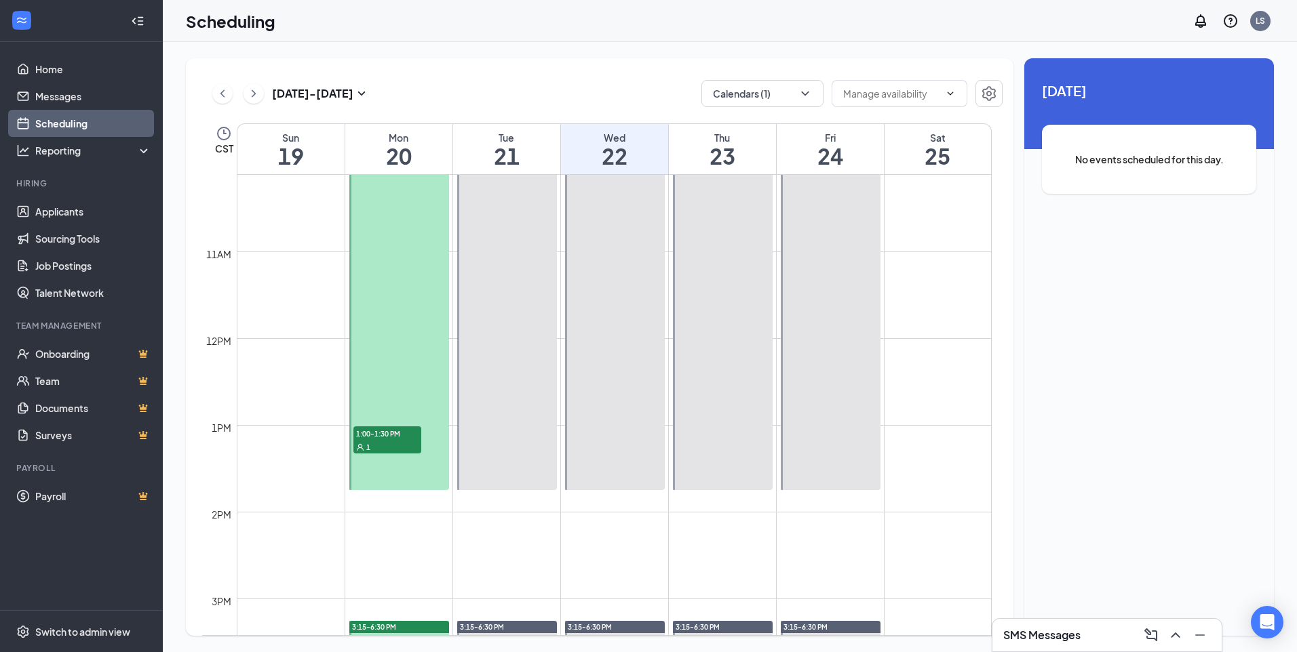
scroll to position [1074, 0]
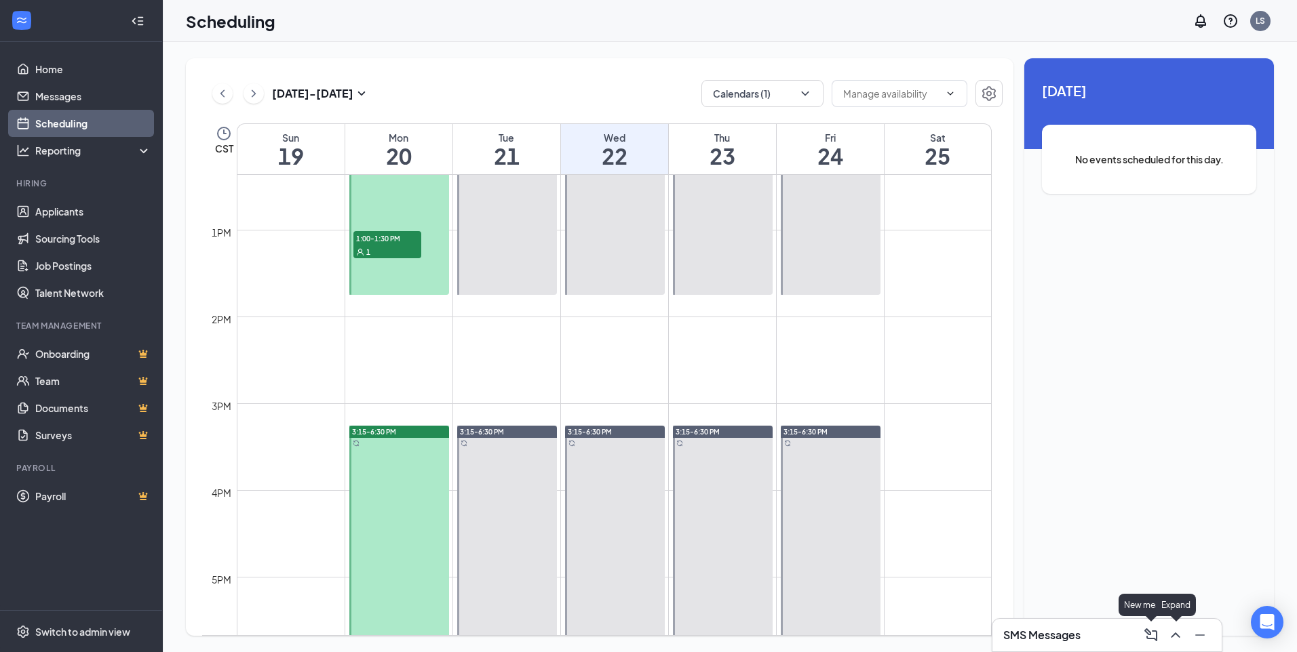
click at [1173, 633] on icon "ChevronUp" at bounding box center [1175, 635] width 16 height 16
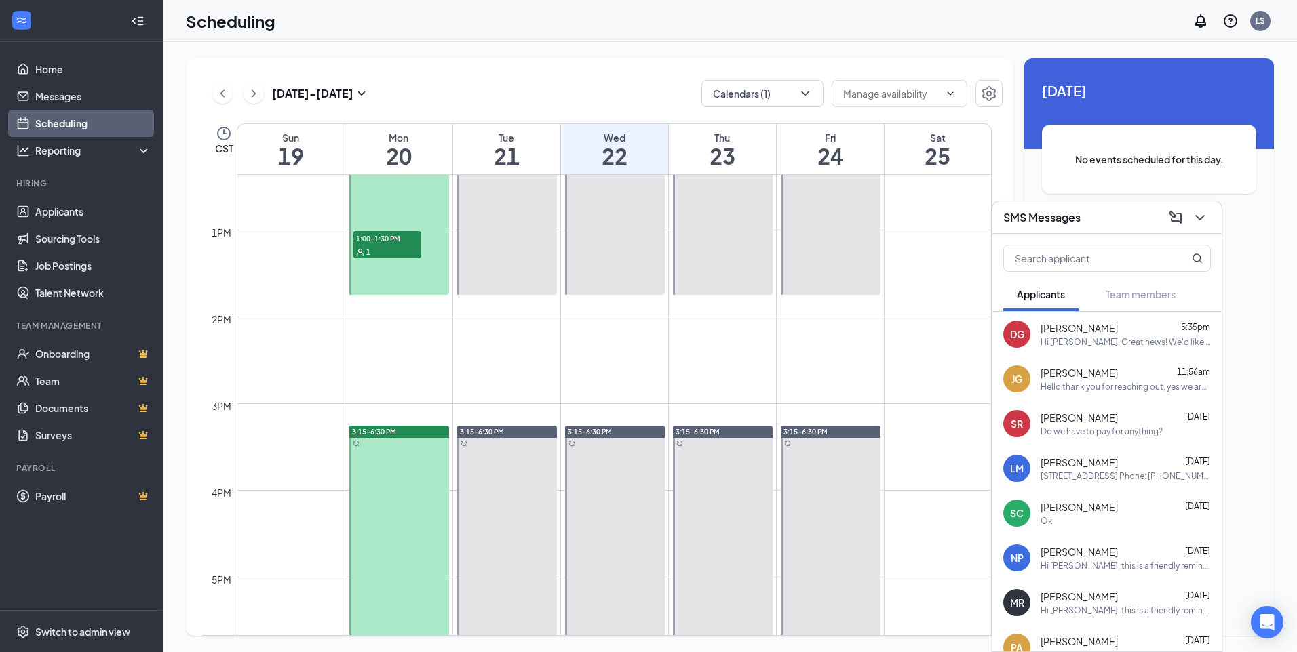
click at [1166, 386] on div "Hello thank you for reaching out, yes we are still hiring. Hiring and Training …" at bounding box center [1125, 387] width 170 height 12
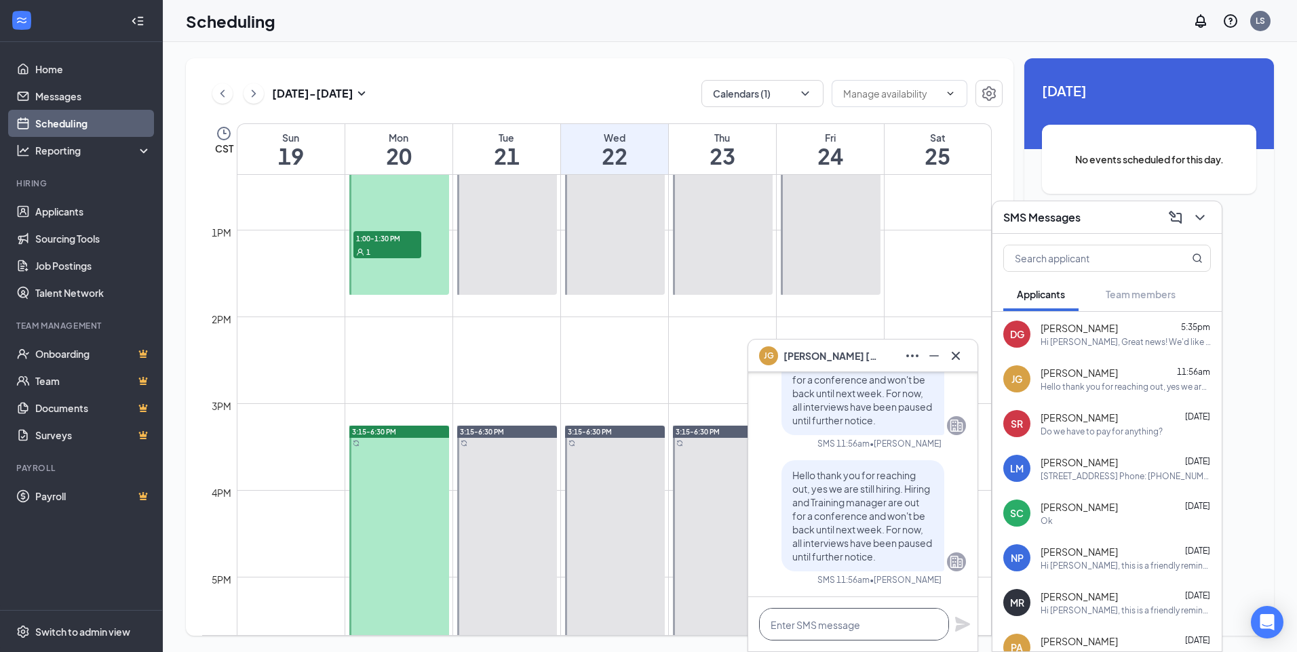
paste textarea "Hi Danielle Gamez, Great news! We'd like to invite you to a meeting with Neri I…"
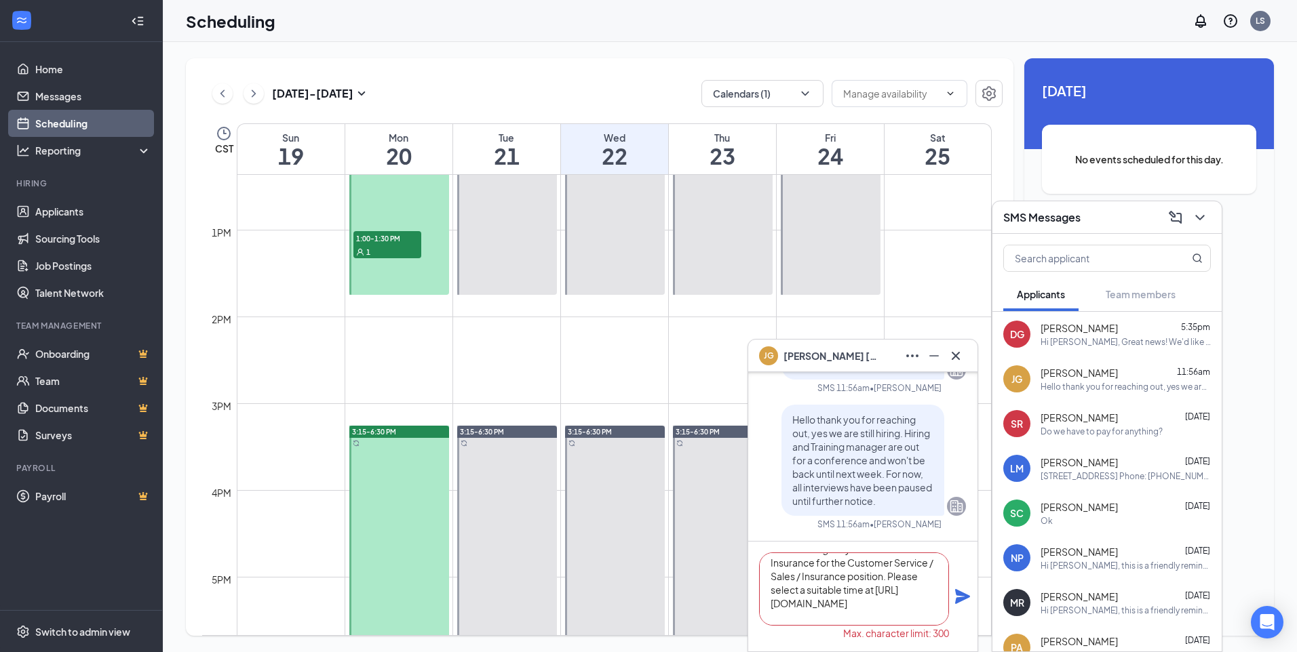
scroll to position [0, 0]
type textarea "Hi Danielle Gamez, Great news! We'd like to invite you to a meeting with Neri I…"
click at [905, 351] on icon "Ellipses" at bounding box center [912, 356] width 16 height 16
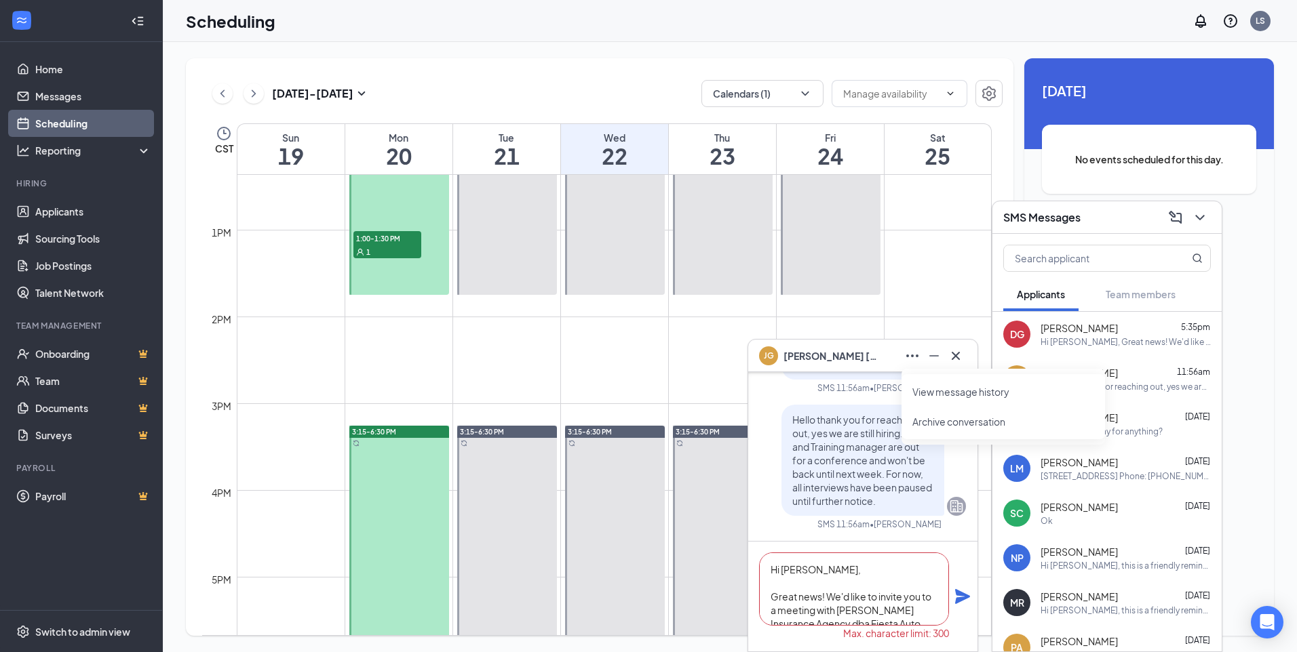
click at [923, 392] on link "View message history" at bounding box center [1003, 392] width 182 height 14
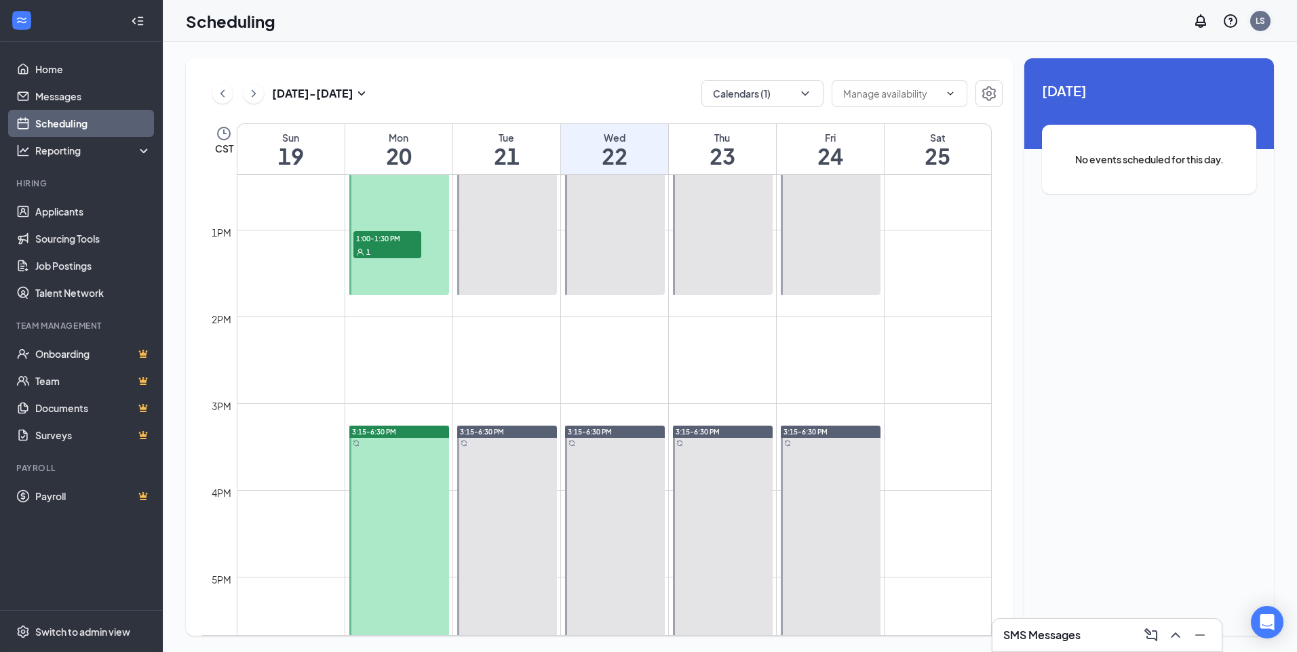
click at [1261, 25] on div "LS" at bounding box center [1259, 21] width 9 height 12
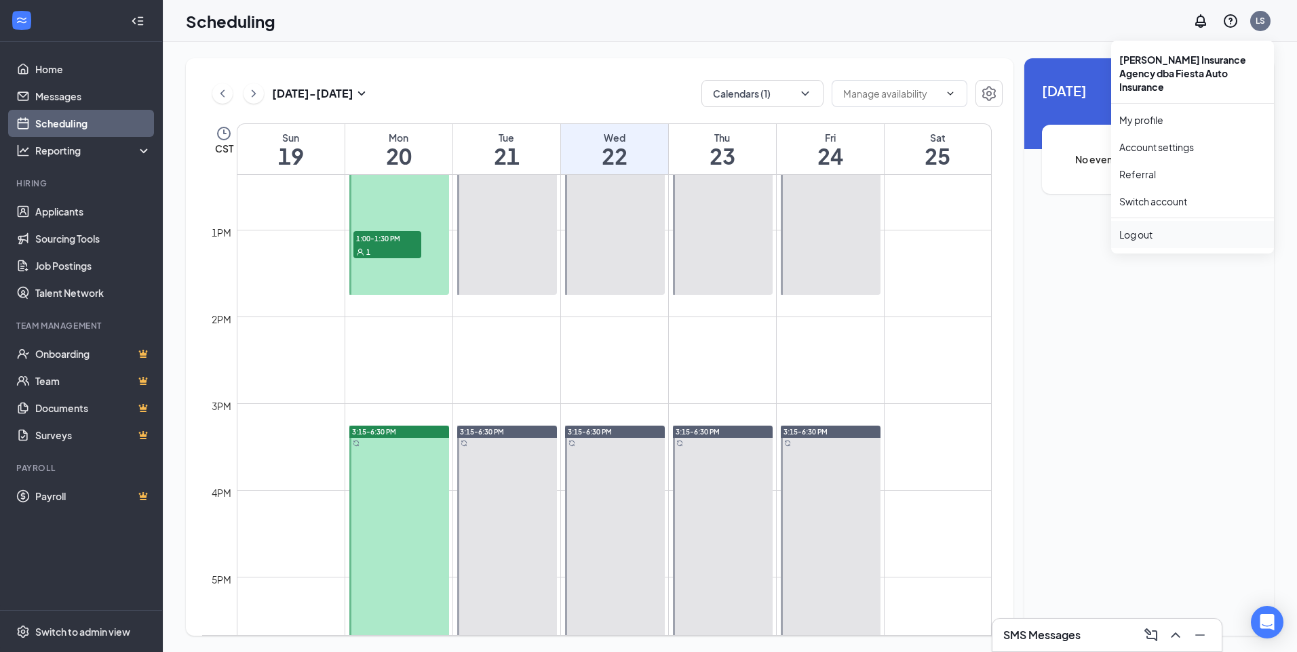
click at [1175, 228] on div "Log out" at bounding box center [1192, 235] width 146 height 14
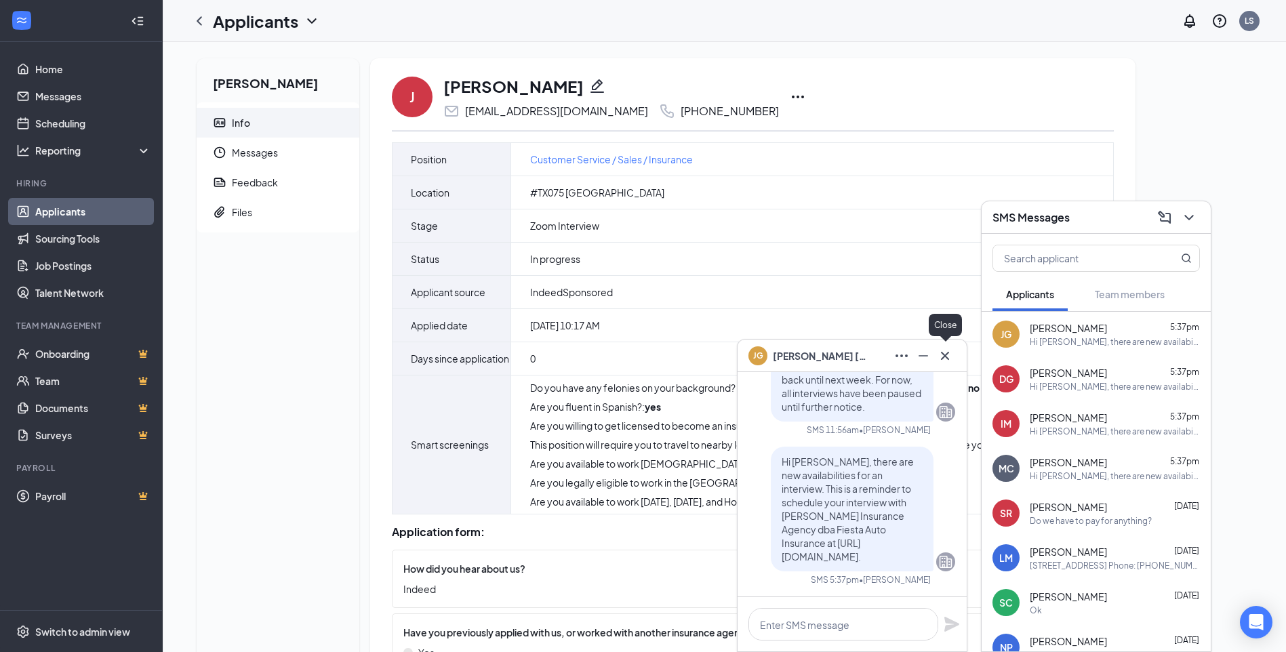
drag, startPoint x: 947, startPoint y: 355, endPoint x: 988, endPoint y: 353, distance: 41.4
click at [947, 355] on icon "Cross" at bounding box center [945, 355] width 8 height 8
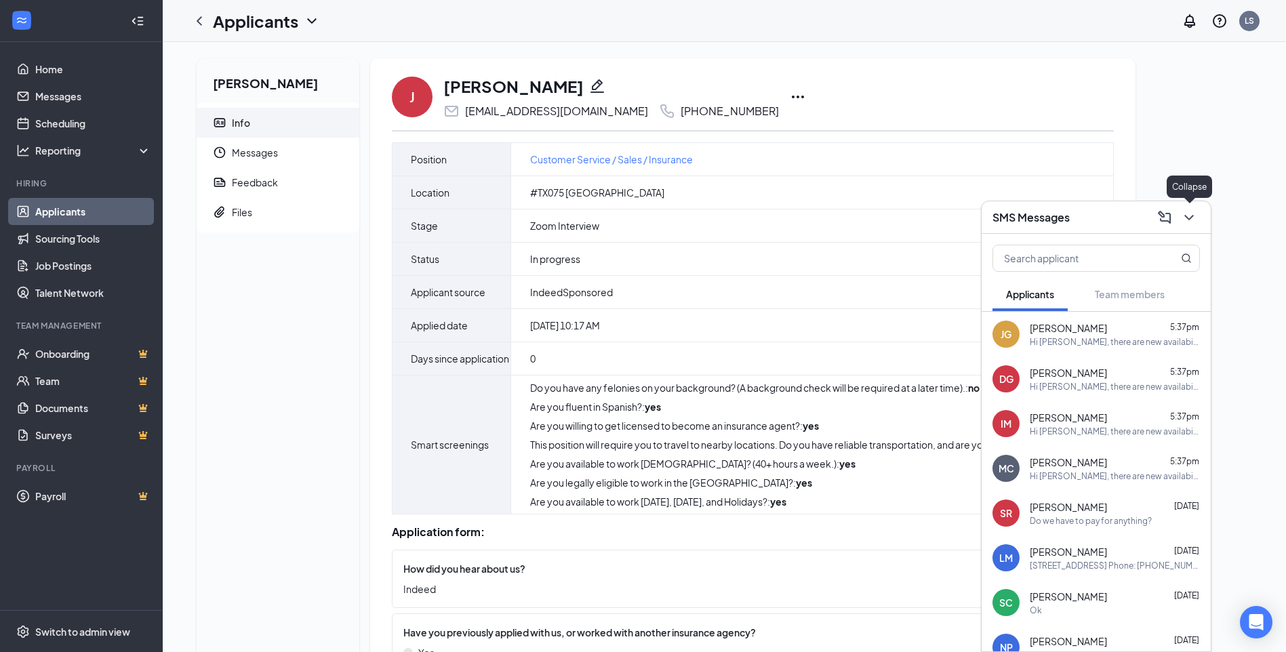
click at [1194, 221] on icon "ChevronDown" at bounding box center [1189, 218] width 16 height 16
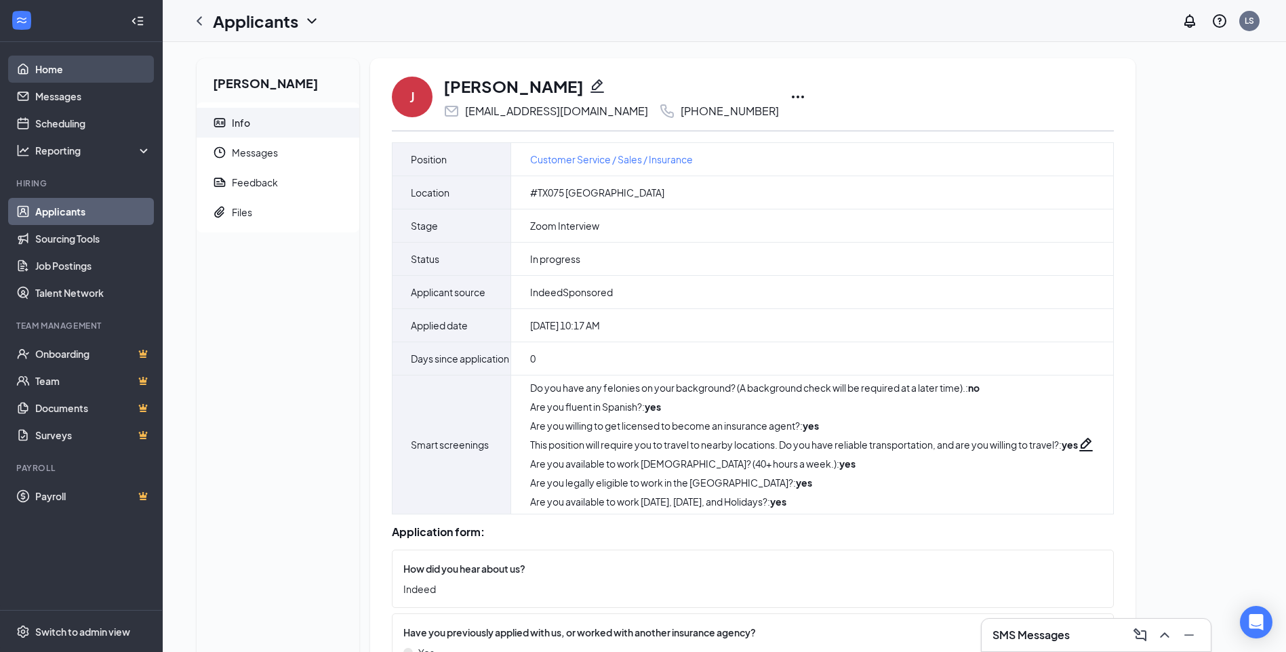
click at [50, 68] on link "Home" at bounding box center [93, 69] width 116 height 27
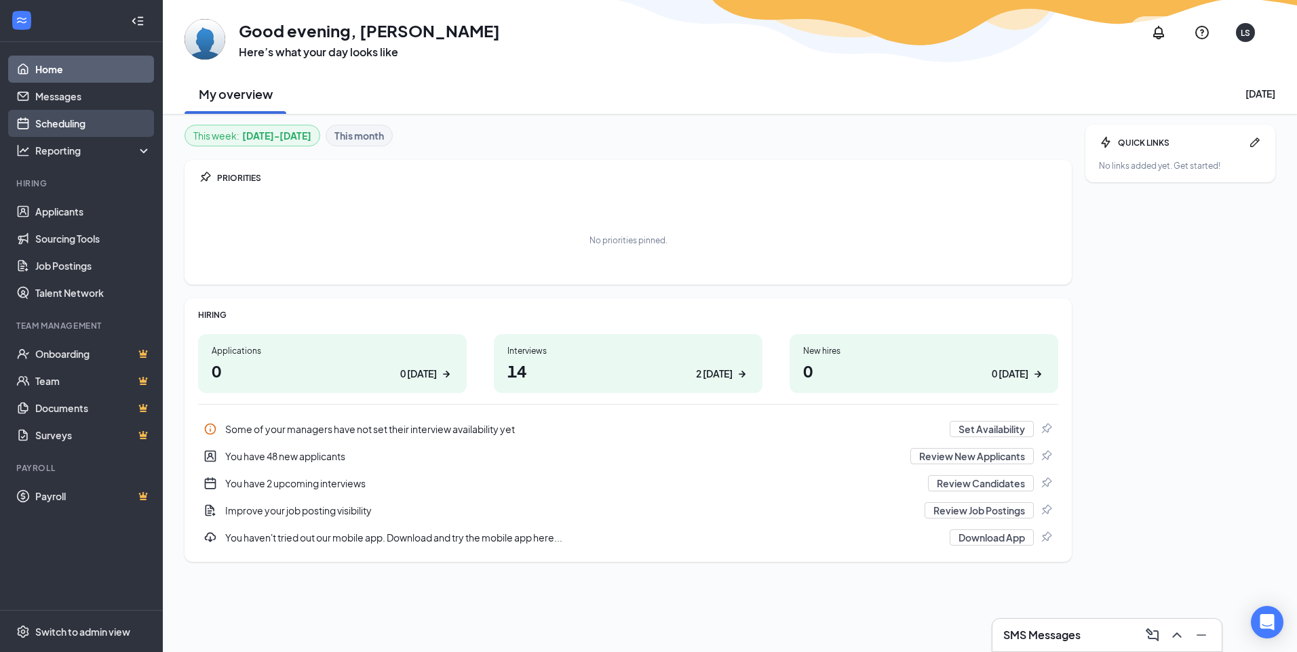
click at [113, 127] on link "Scheduling" at bounding box center [93, 123] width 116 height 27
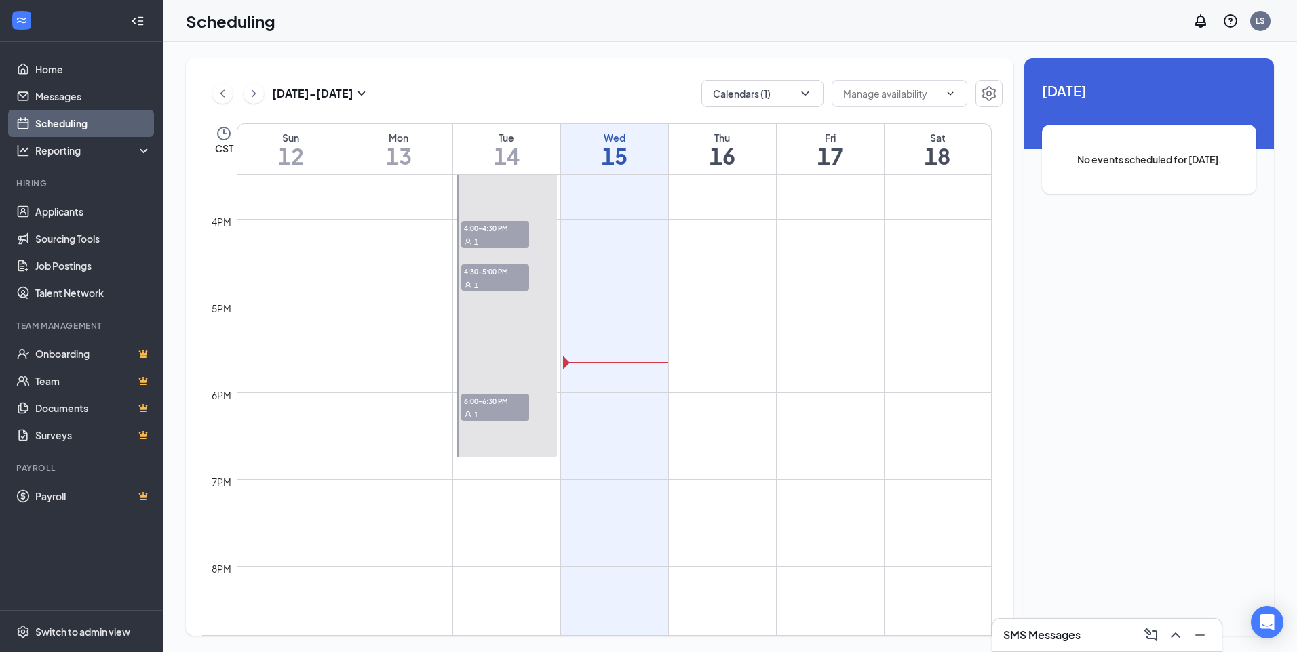
scroll to position [870, 0]
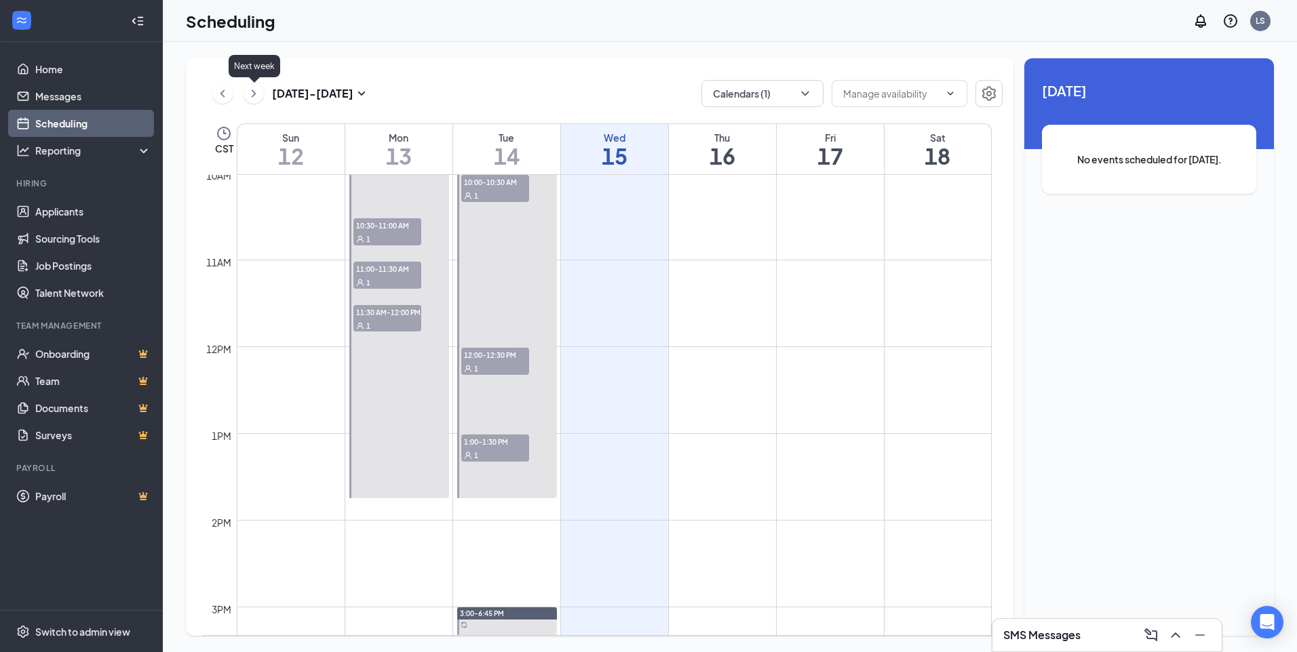
click at [256, 90] on icon "ChevronRight" at bounding box center [254, 93] width 14 height 16
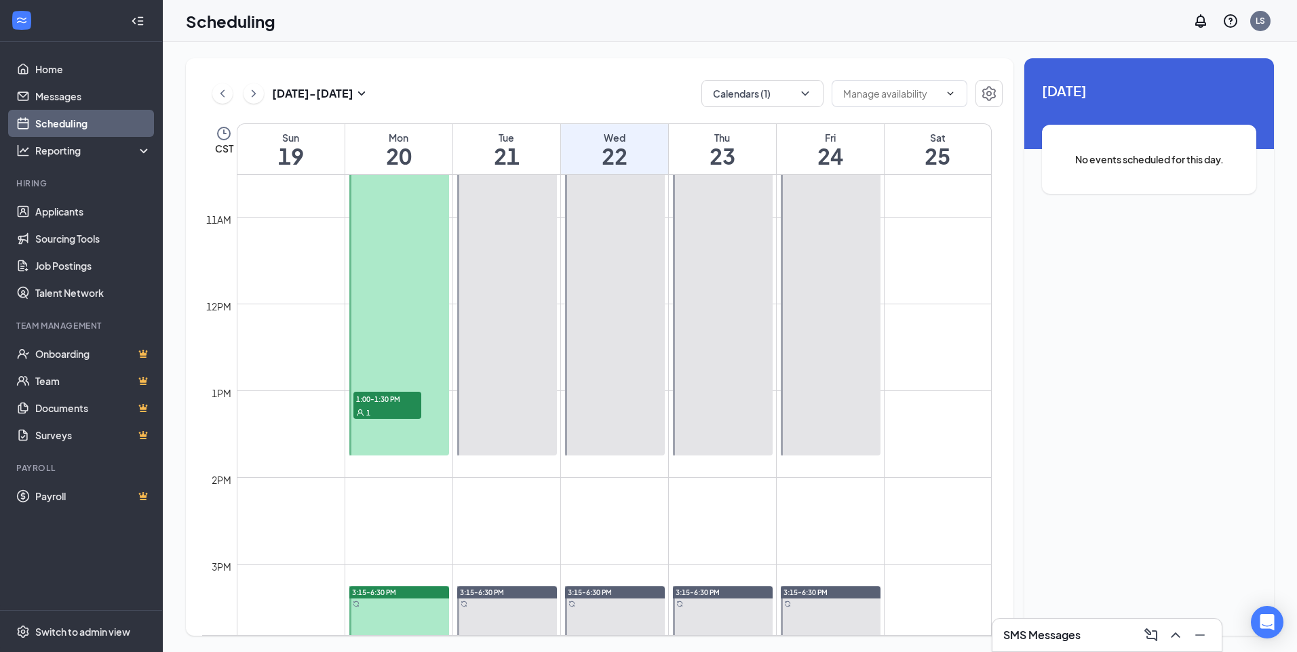
scroll to position [870, 0]
